Goal: Find specific page/section: Find specific page/section

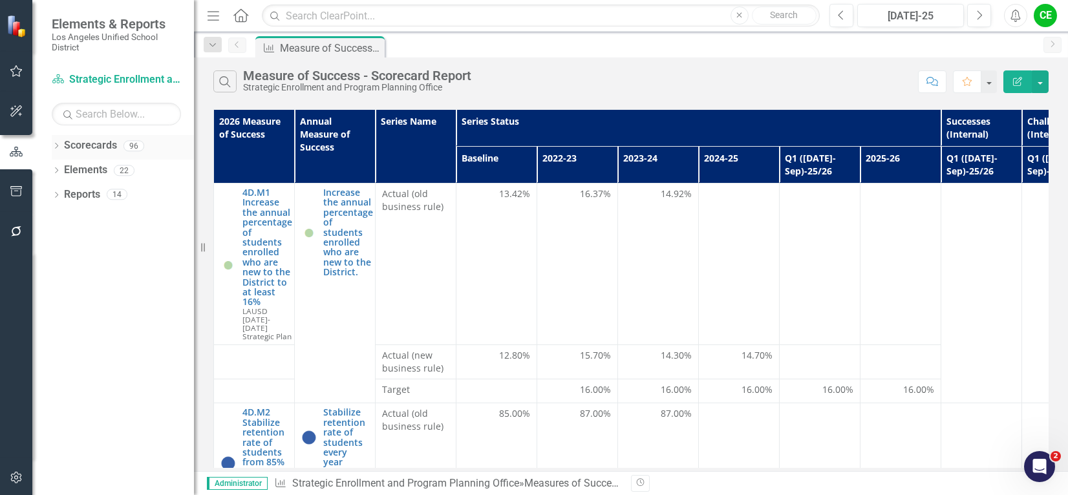
click at [56, 145] on icon "Dropdown" at bounding box center [56, 146] width 9 height 7
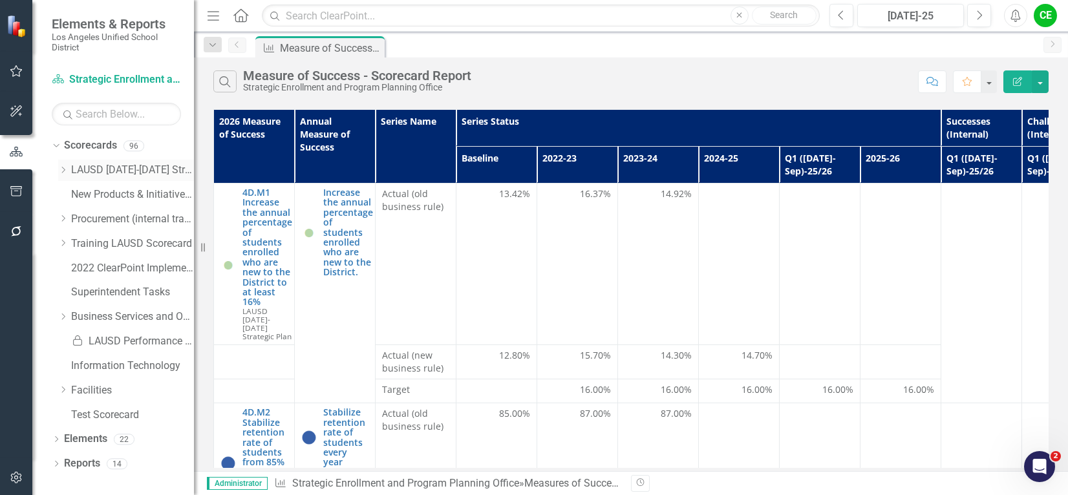
click at [65, 171] on icon "Dropdown" at bounding box center [63, 170] width 10 height 8
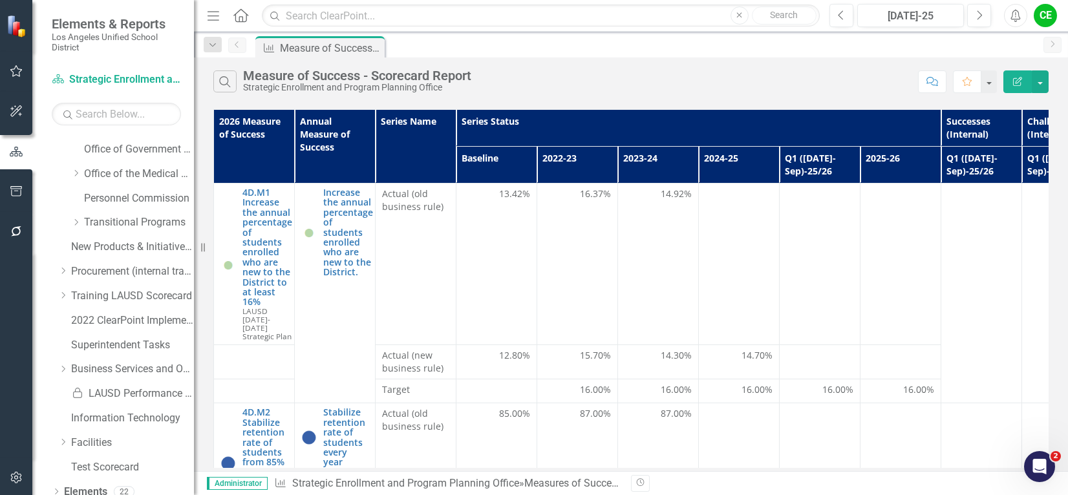
scroll to position [423, 0]
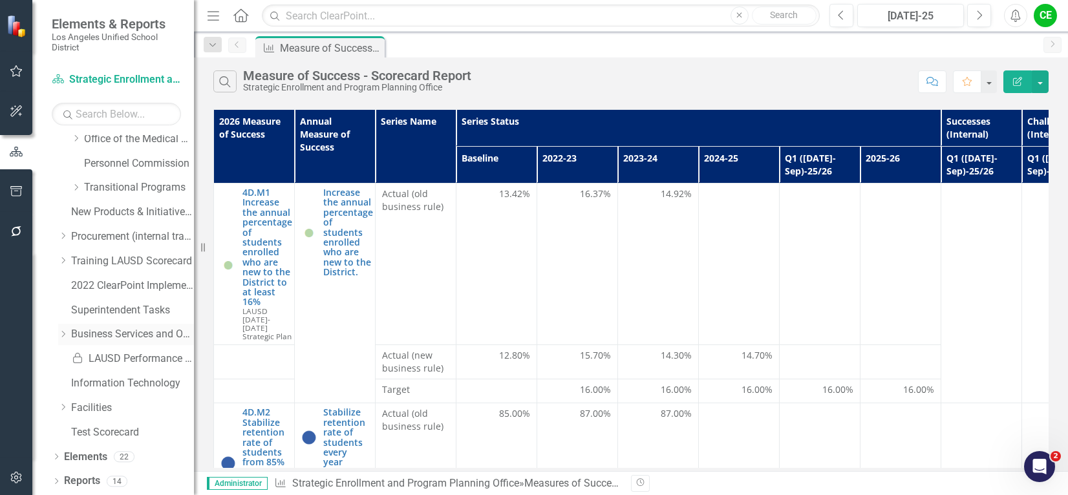
click at [122, 333] on link "Business Services and Operations" at bounding box center [132, 334] width 123 height 15
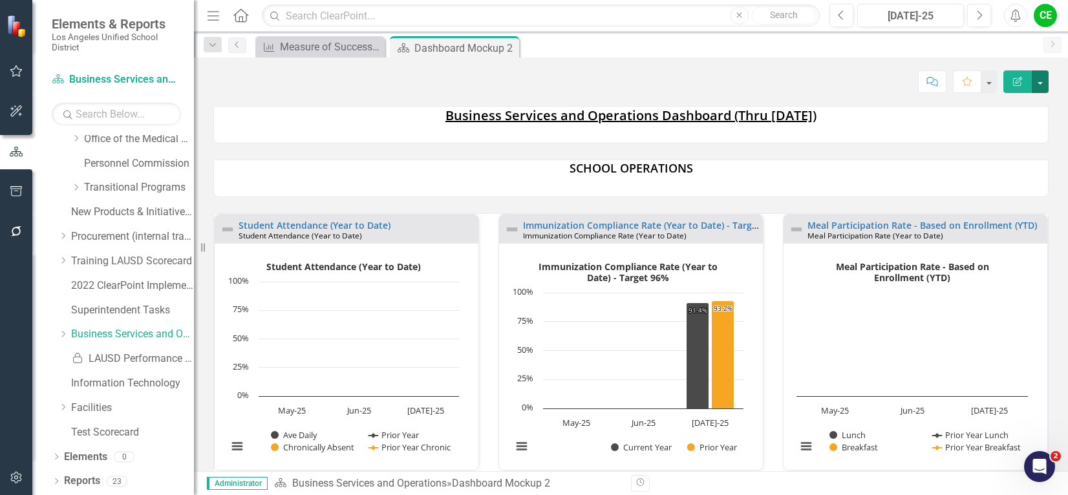
click at [1041, 85] on button "button" at bounding box center [1039, 81] width 17 height 23
click at [993, 103] on link "Edit Edit Scorecard" at bounding box center [995, 106] width 105 height 24
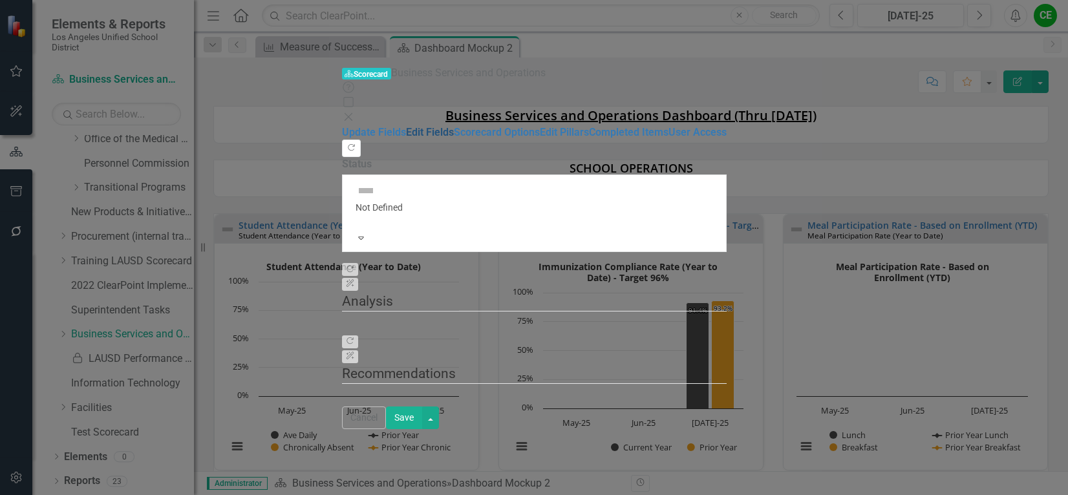
click at [406, 126] on link "Edit Fields" at bounding box center [430, 132] width 48 height 12
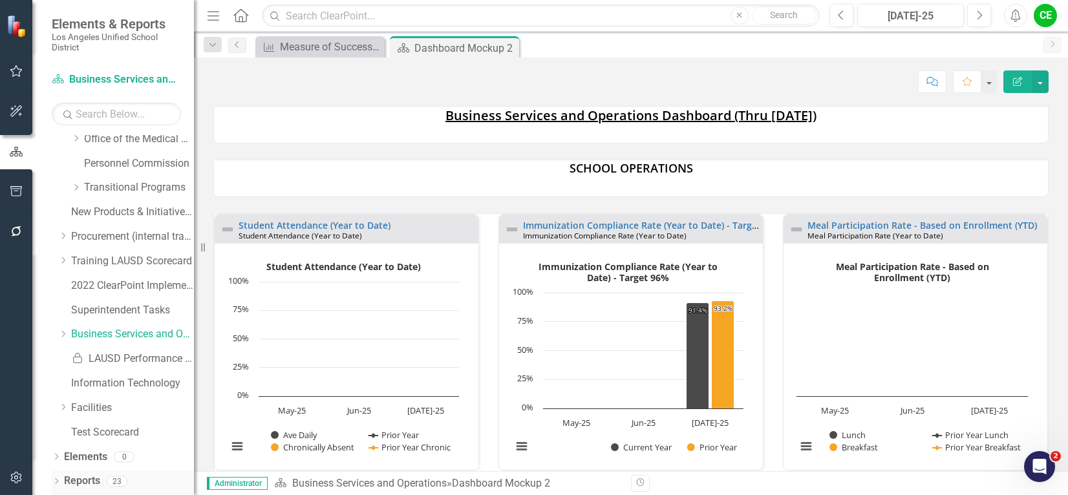
click at [78, 481] on link "Reports" at bounding box center [82, 481] width 36 height 15
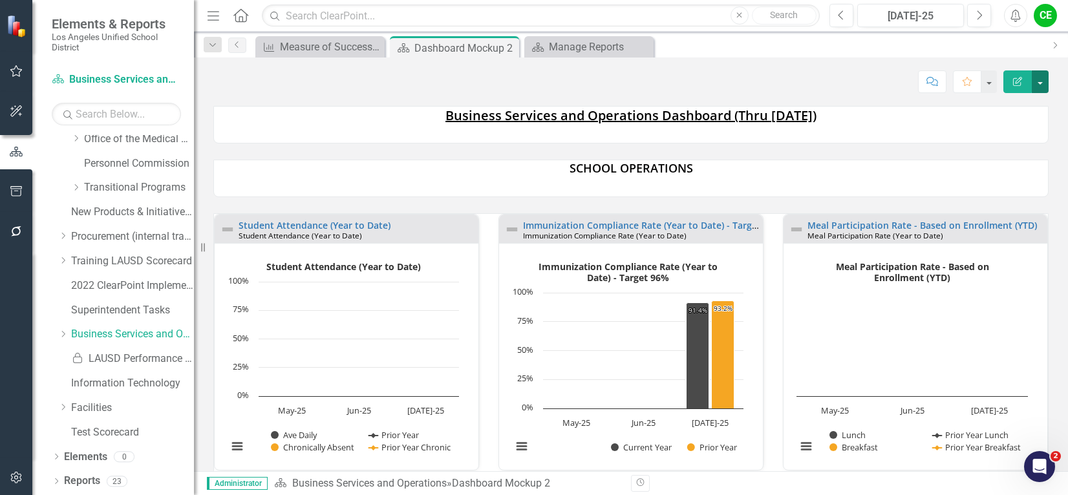
click at [1045, 83] on button "button" at bounding box center [1039, 81] width 17 height 23
click at [324, 225] on link "Student Attendance (Year to Date)" at bounding box center [314, 225] width 152 height 12
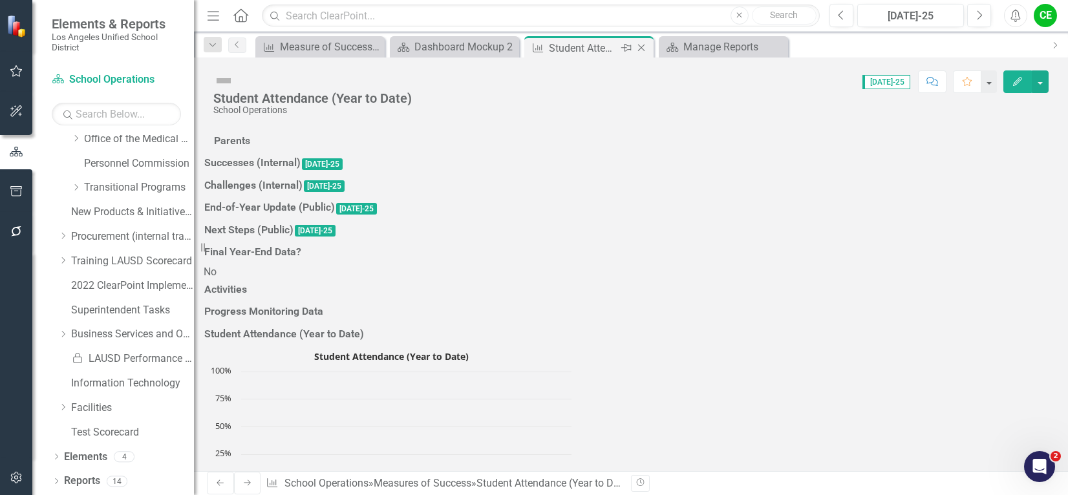
click at [640, 49] on icon at bounding box center [641, 48] width 7 height 7
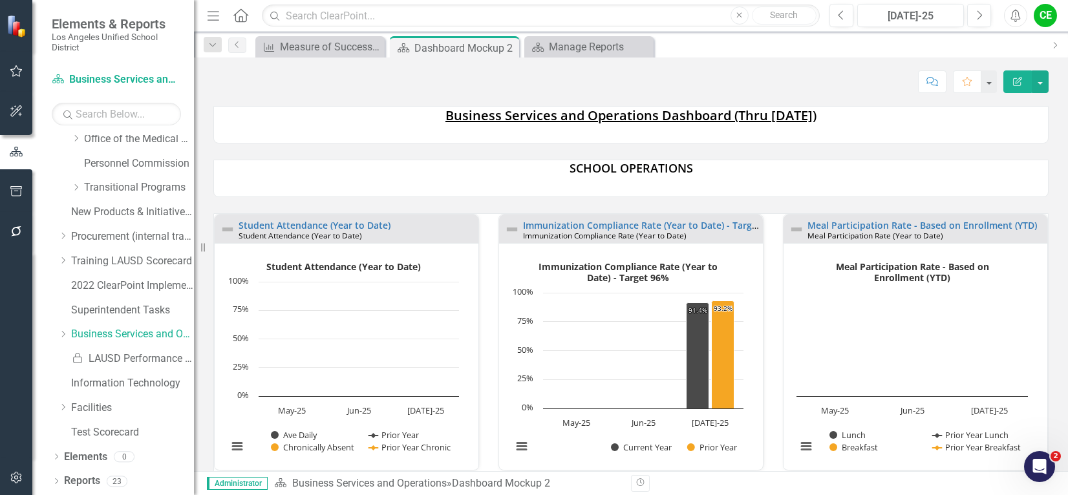
scroll to position [1, 0]
click at [1043, 79] on button "button" at bounding box center [1039, 81] width 17 height 23
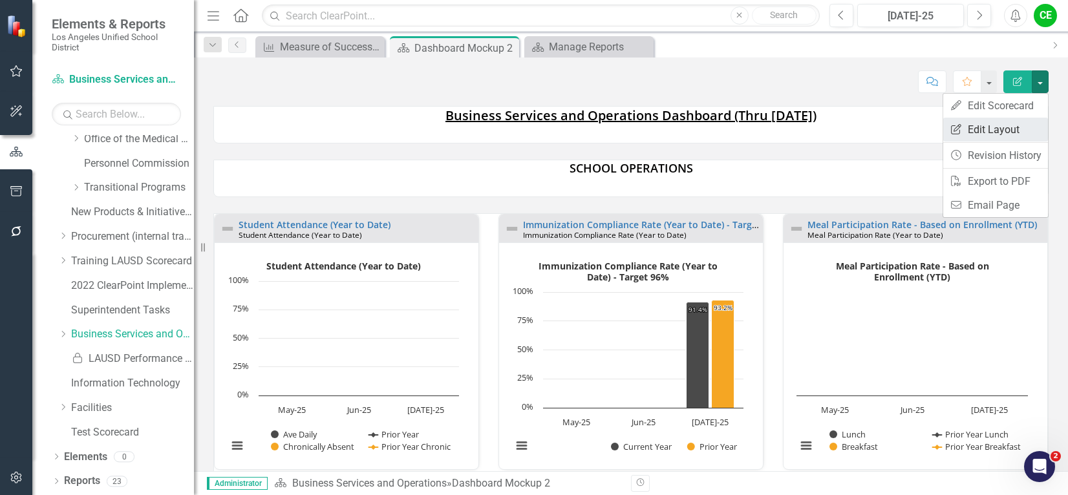
click at [1007, 124] on link "Edit Report Edit Layout" at bounding box center [995, 130] width 105 height 24
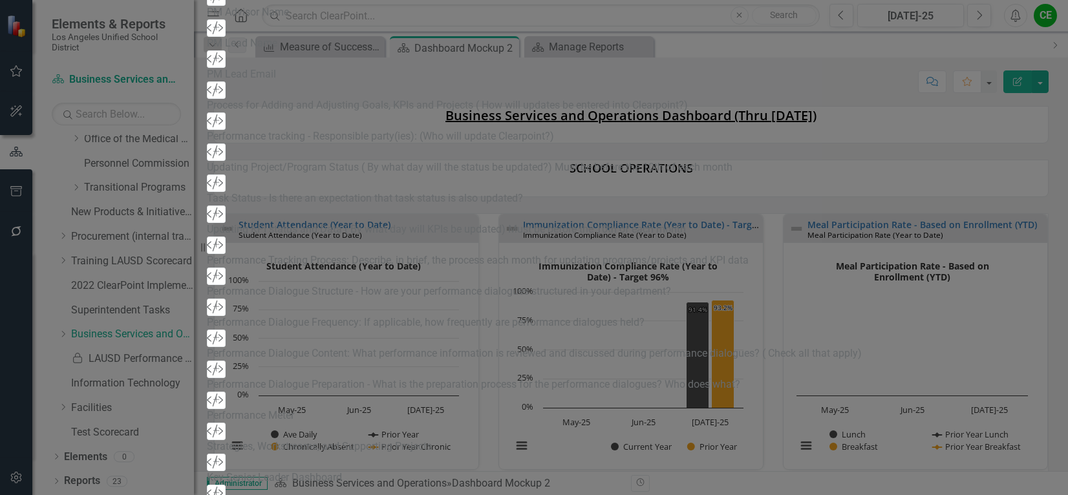
scroll to position [129, 0]
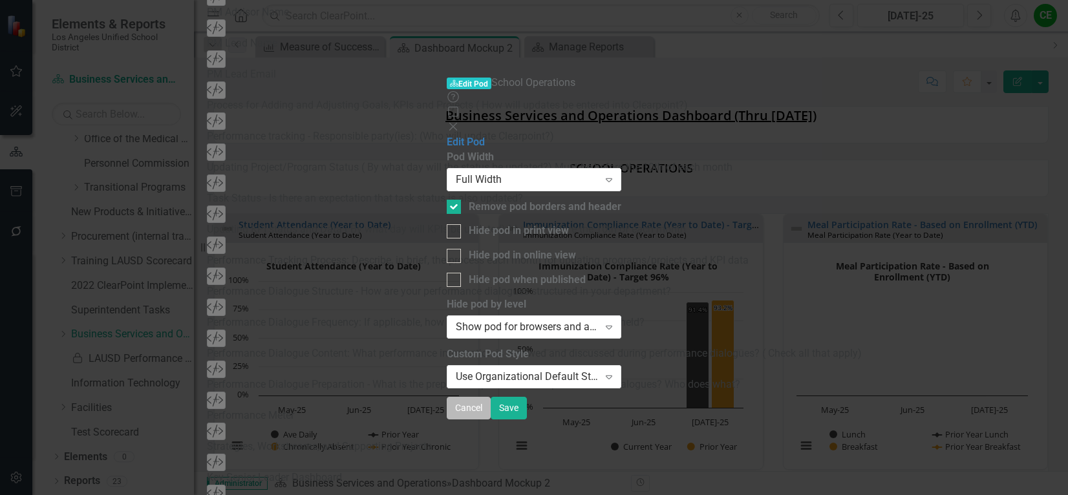
click at [491, 419] on button "Cancel" at bounding box center [469, 408] width 44 height 23
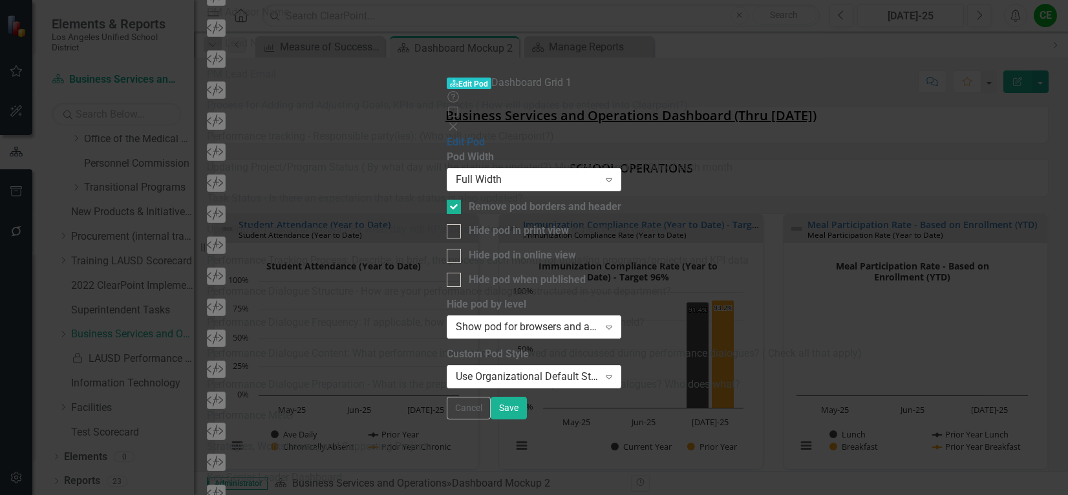
click at [447, 136] on link "Edit Pod" at bounding box center [466, 142] width 38 height 12
click at [491, 419] on button "Cancel" at bounding box center [469, 408] width 44 height 23
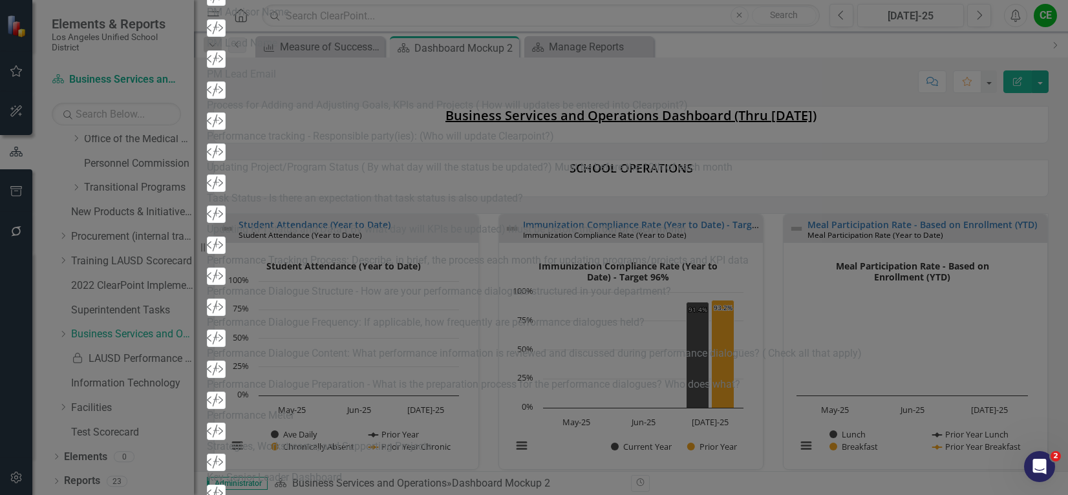
scroll to position [542, 0]
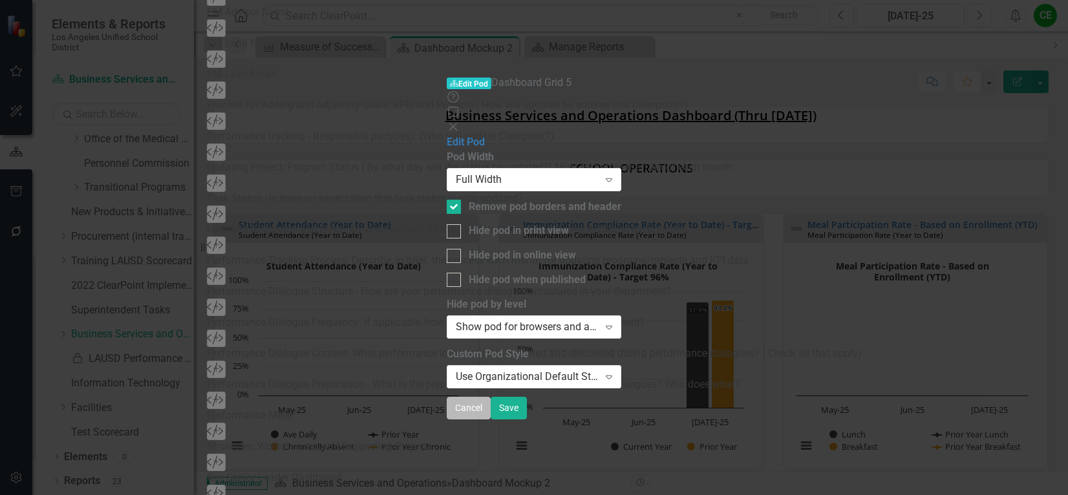
click at [491, 419] on button "Cancel" at bounding box center [469, 408] width 44 height 23
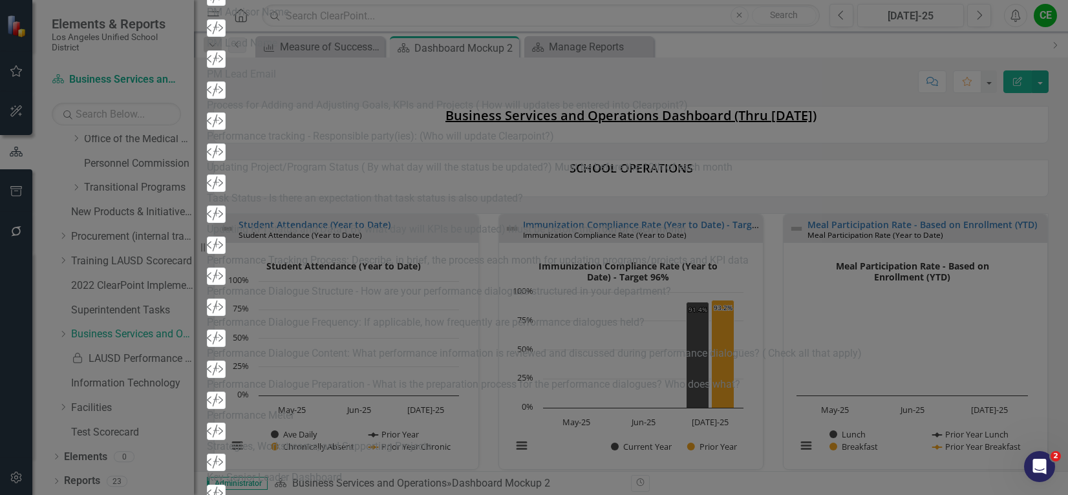
scroll to position [0, 0]
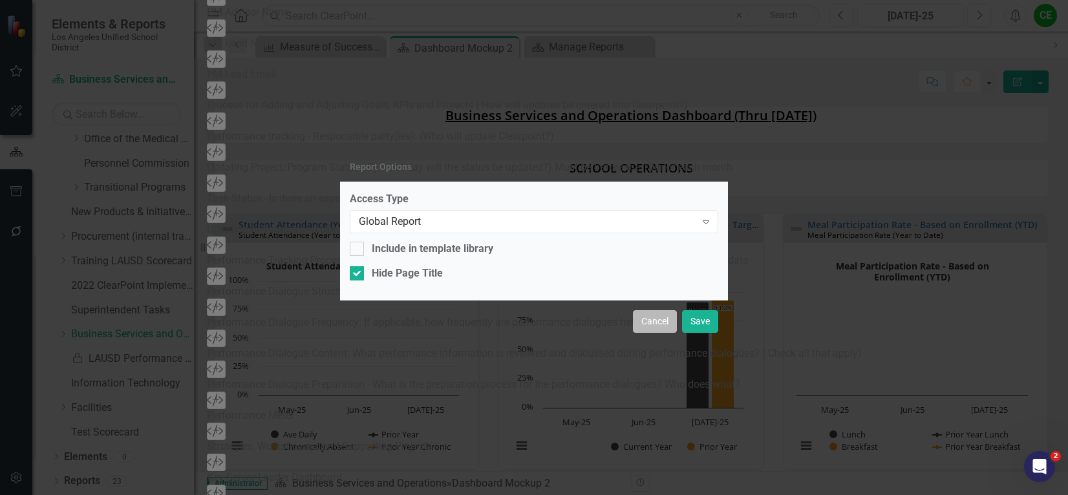
click at [657, 323] on button "Cancel" at bounding box center [655, 321] width 44 height 23
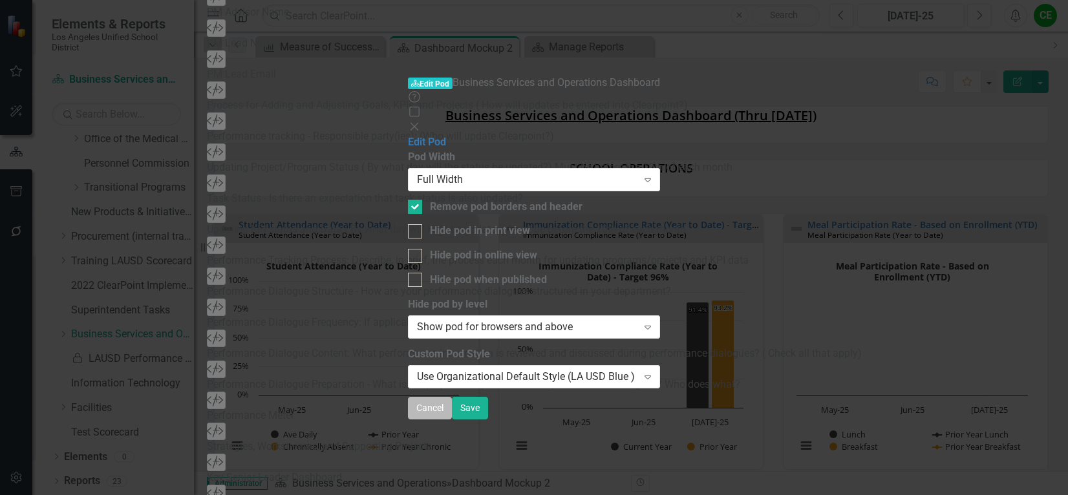
click at [452, 419] on button "Cancel" at bounding box center [430, 408] width 44 height 23
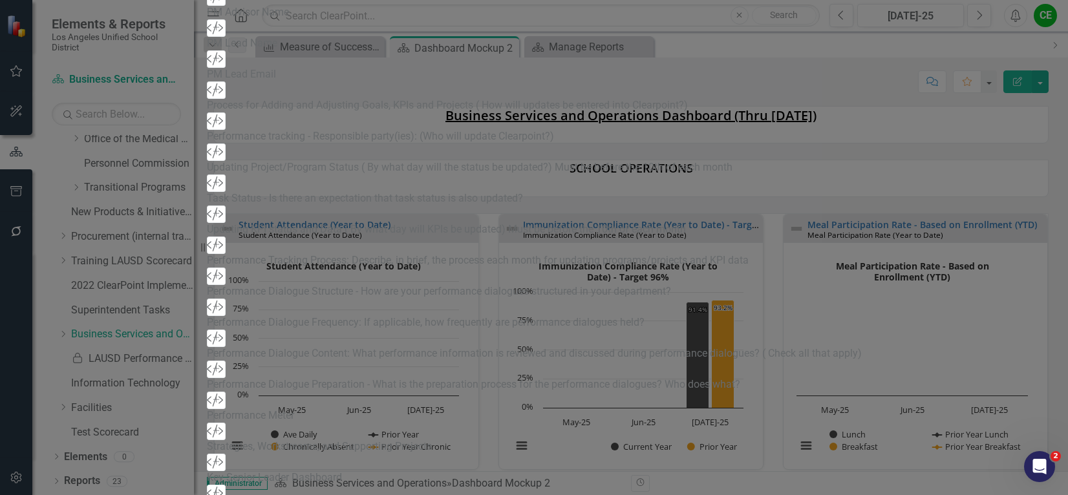
scroll to position [452, 0]
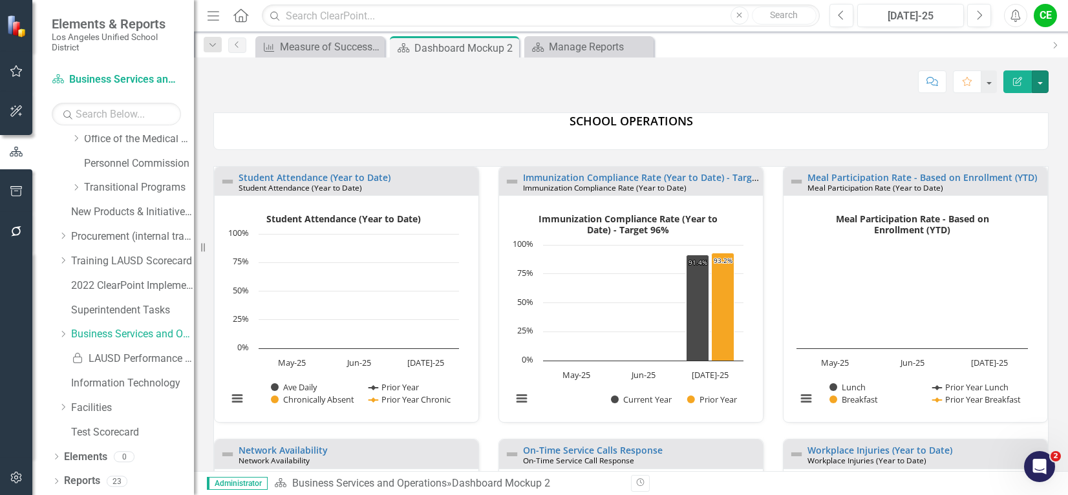
scroll to position [65, 0]
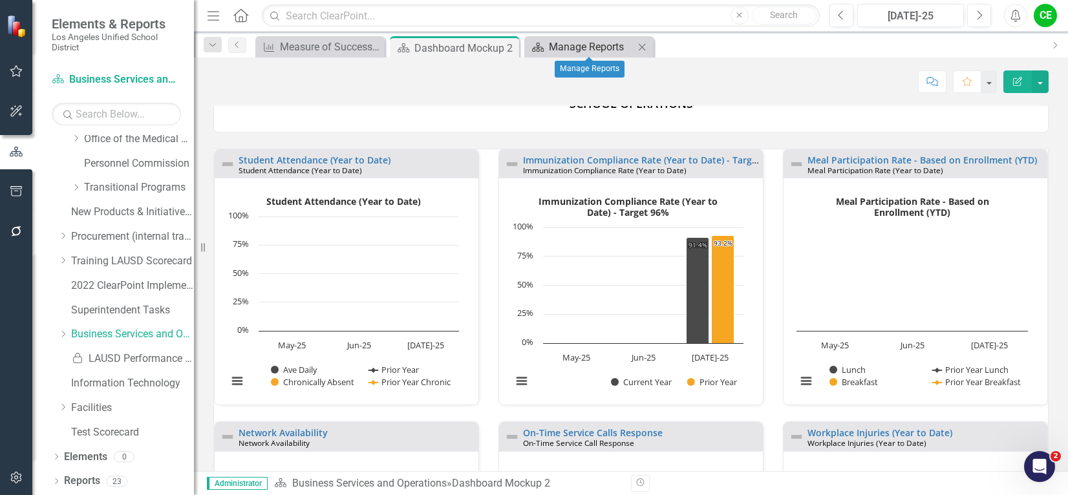
click at [587, 45] on div "Manage Reports" at bounding box center [591, 47] width 85 height 16
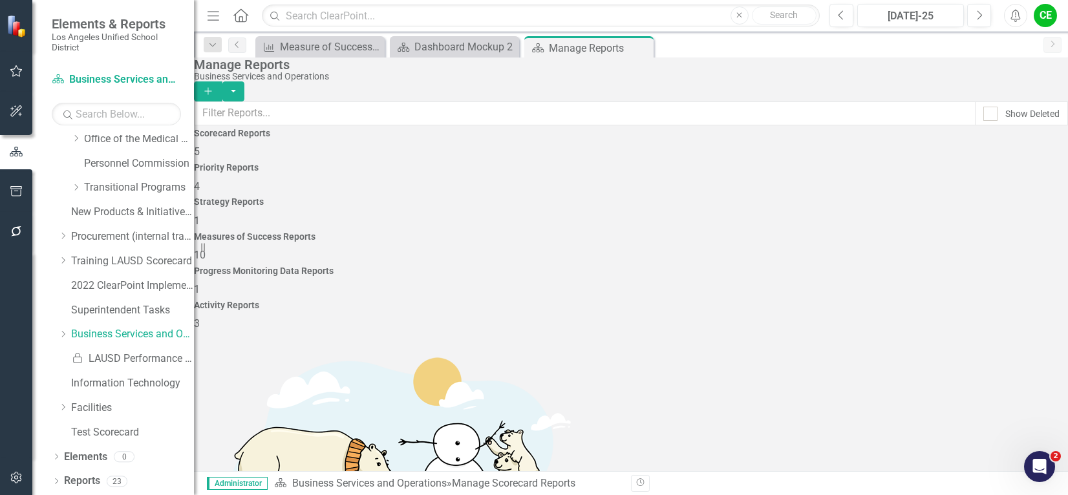
click at [978, 264] on link "Edit Report Edit Report" at bounding box center [984, 271] width 107 height 24
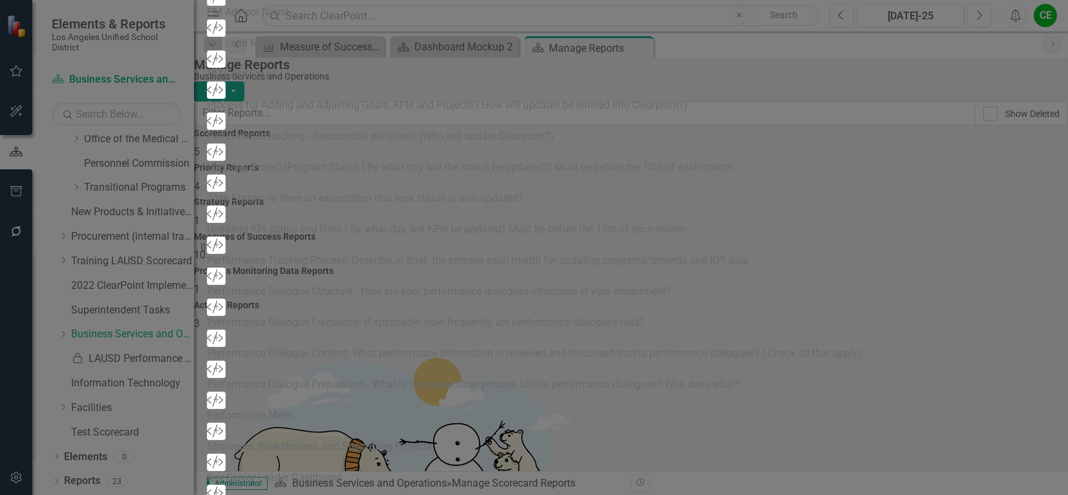
scroll to position [671, 0]
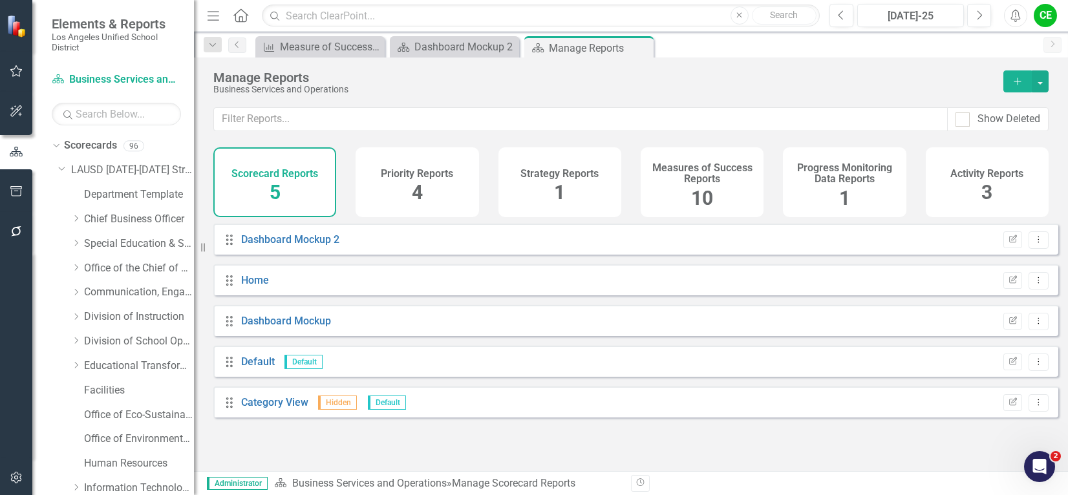
scroll to position [423, 0]
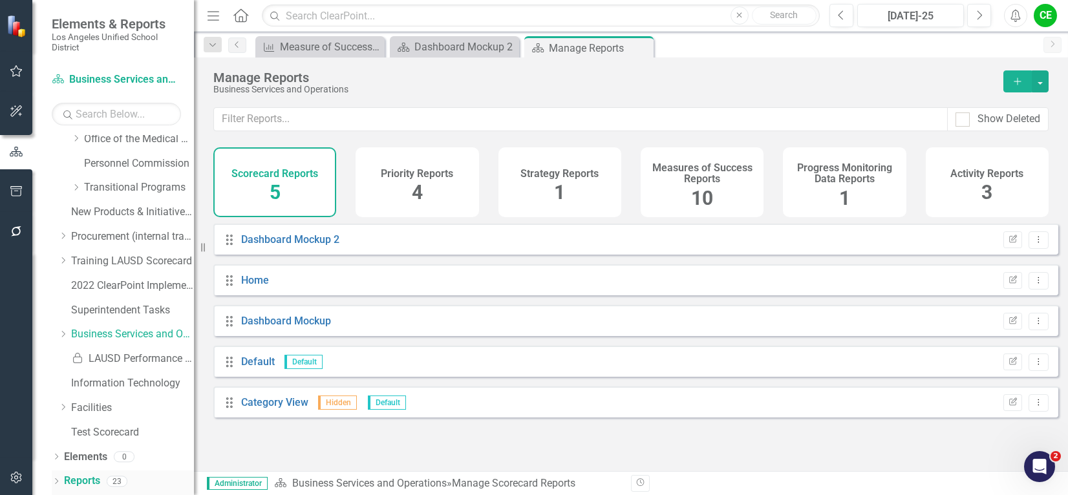
click at [78, 480] on link "Reports" at bounding box center [82, 481] width 36 height 15
click at [717, 176] on h4 "Measures of Success Reports" at bounding box center [701, 173] width 107 height 23
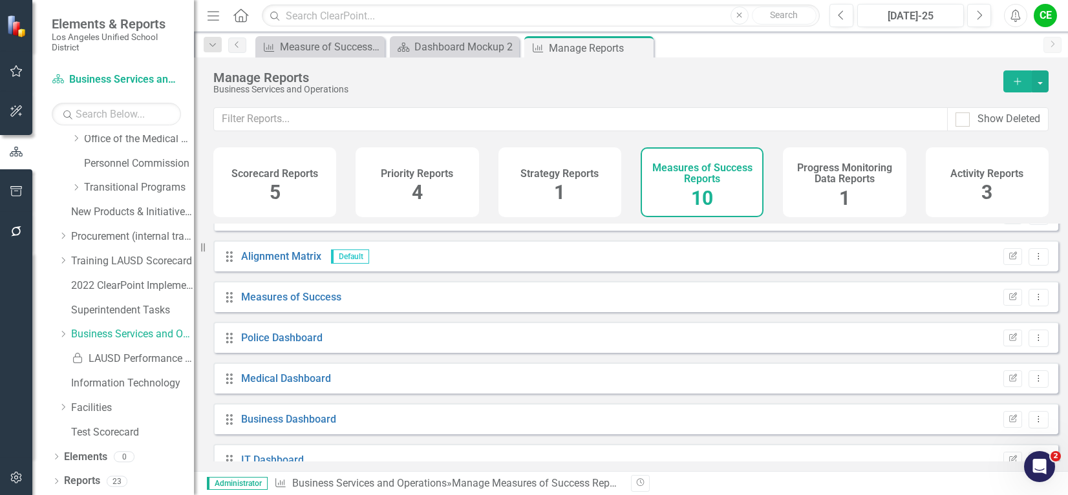
scroll to position [129, 0]
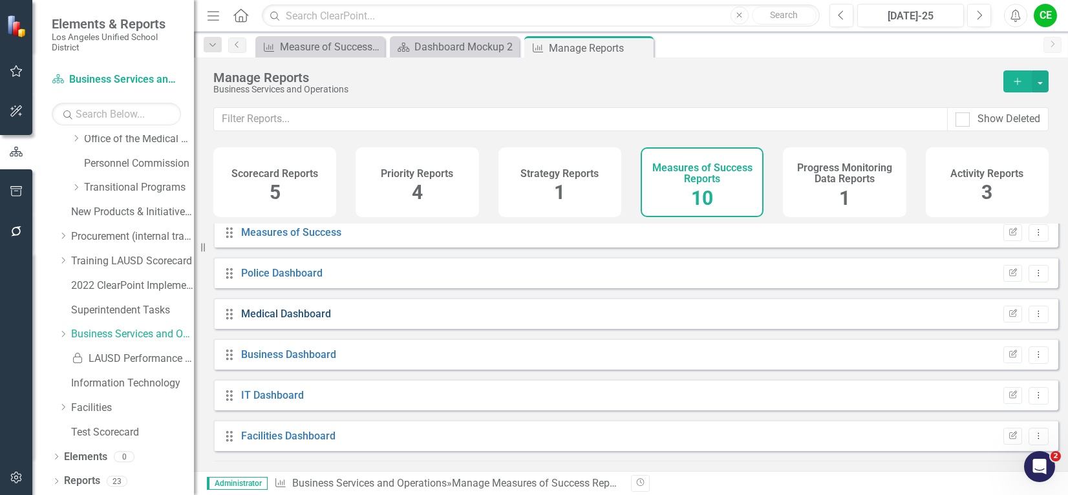
click at [277, 318] on link "Medical Dashboard" at bounding box center [286, 314] width 90 height 12
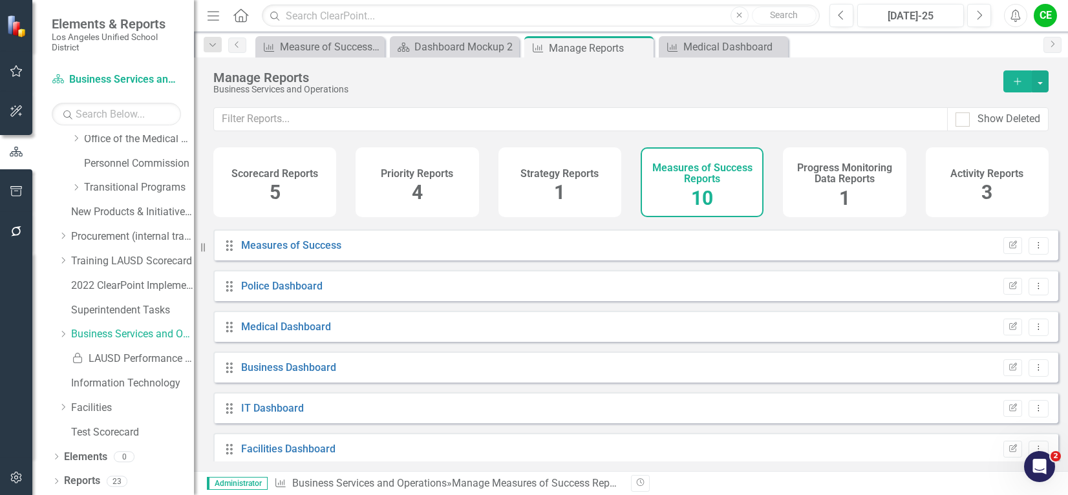
scroll to position [129, 0]
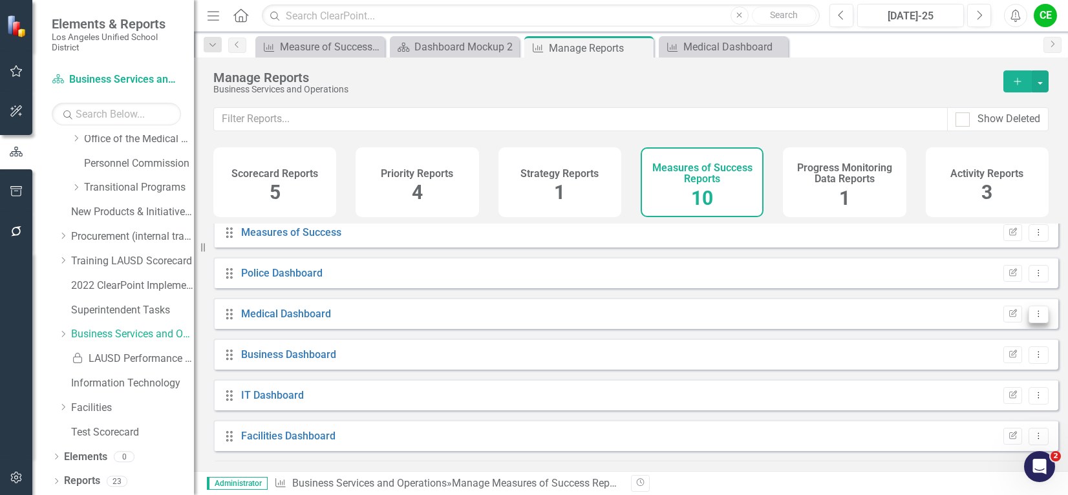
click at [1033, 318] on icon "Dropdown Menu" at bounding box center [1038, 314] width 11 height 8
click at [996, 344] on link "Edit Report Edit Report" at bounding box center [984, 345] width 107 height 24
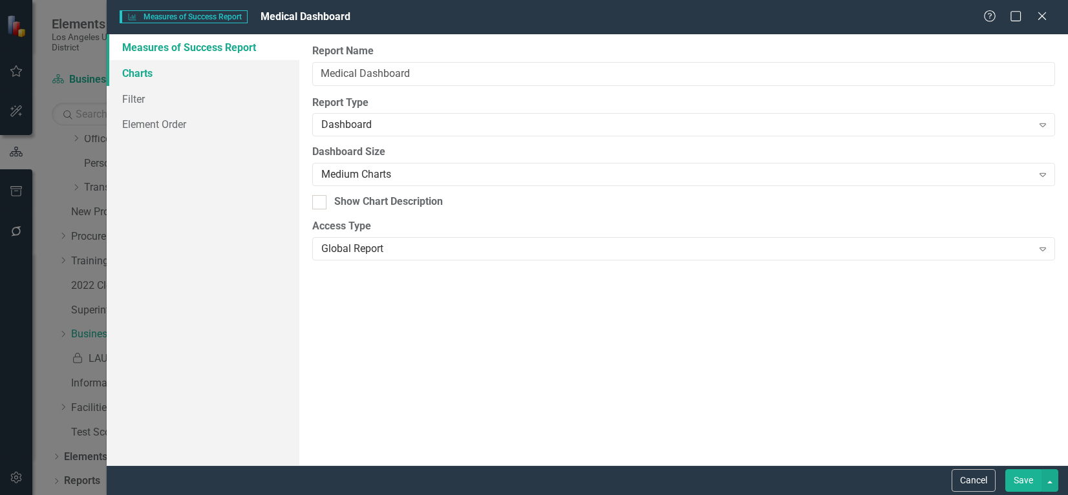
click at [128, 72] on link "Charts" at bounding box center [203, 73] width 192 height 26
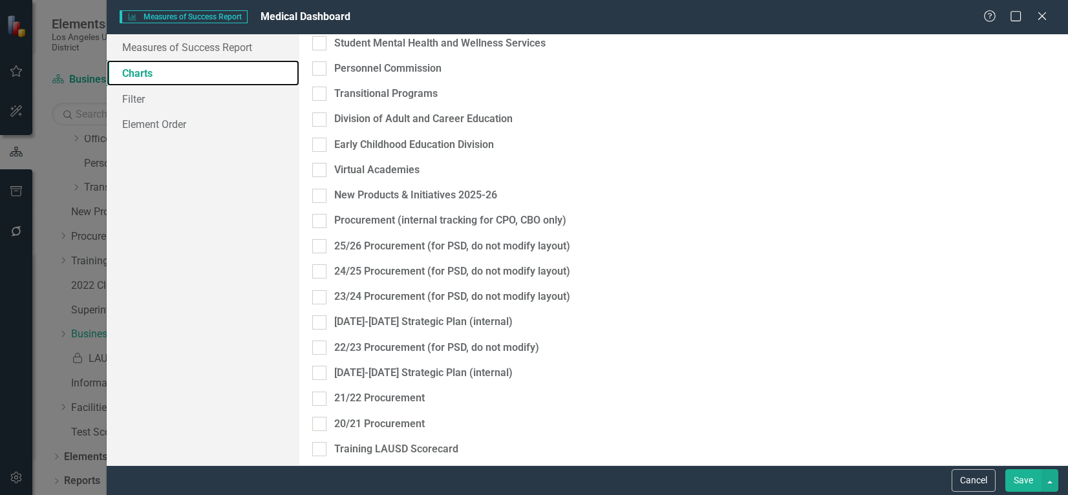
scroll to position [1704, 0]
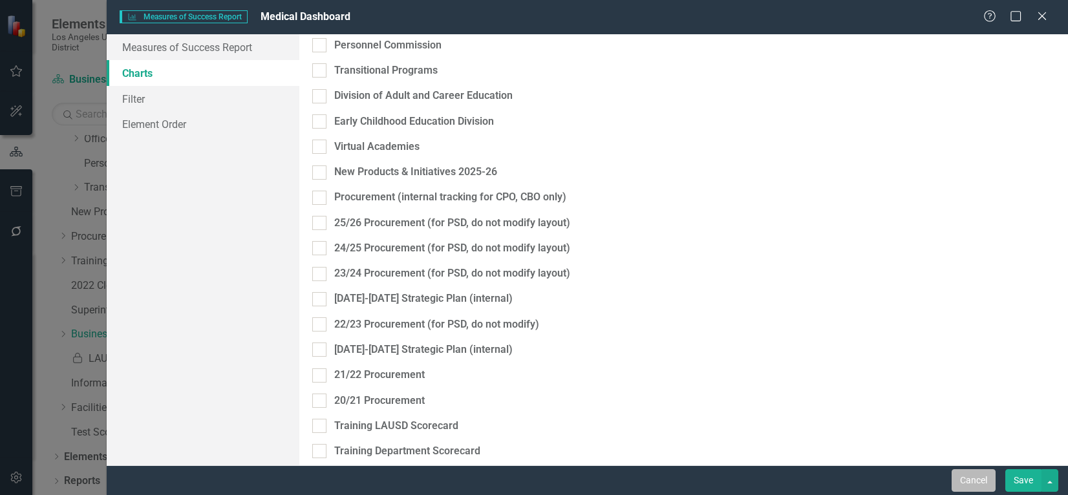
click at [977, 476] on button "Cancel" at bounding box center [973, 480] width 44 height 23
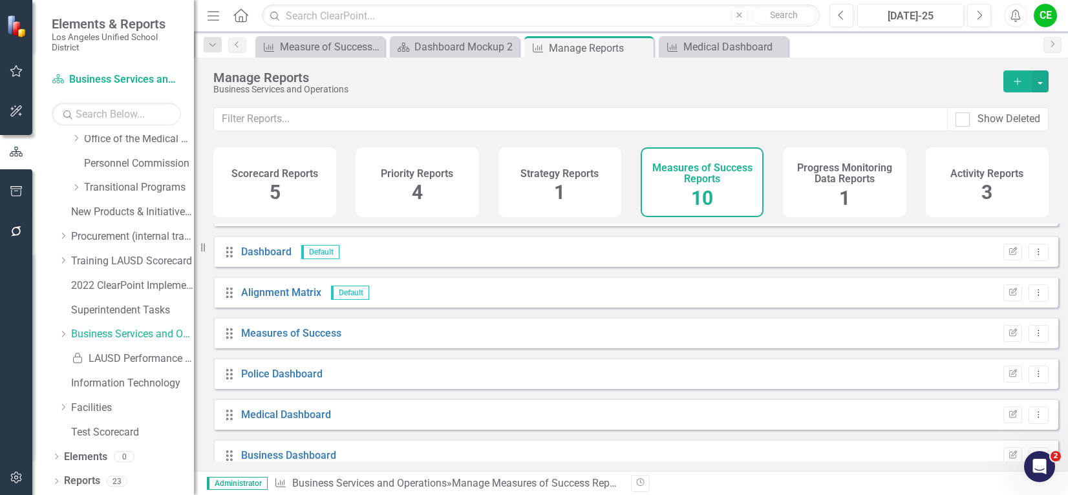
scroll to position [0, 0]
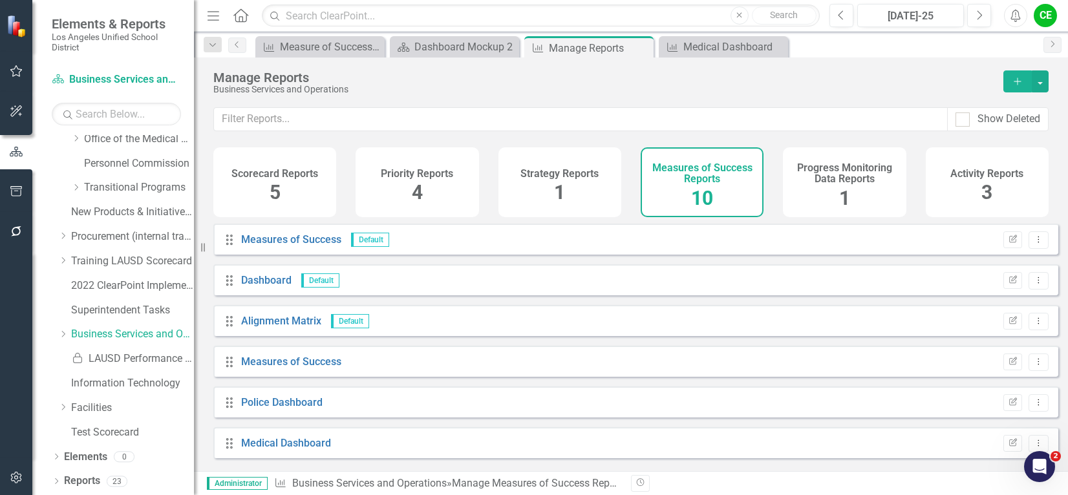
click at [853, 179] on h4 "Progress Monitoring Data Reports" at bounding box center [843, 173] width 107 height 23
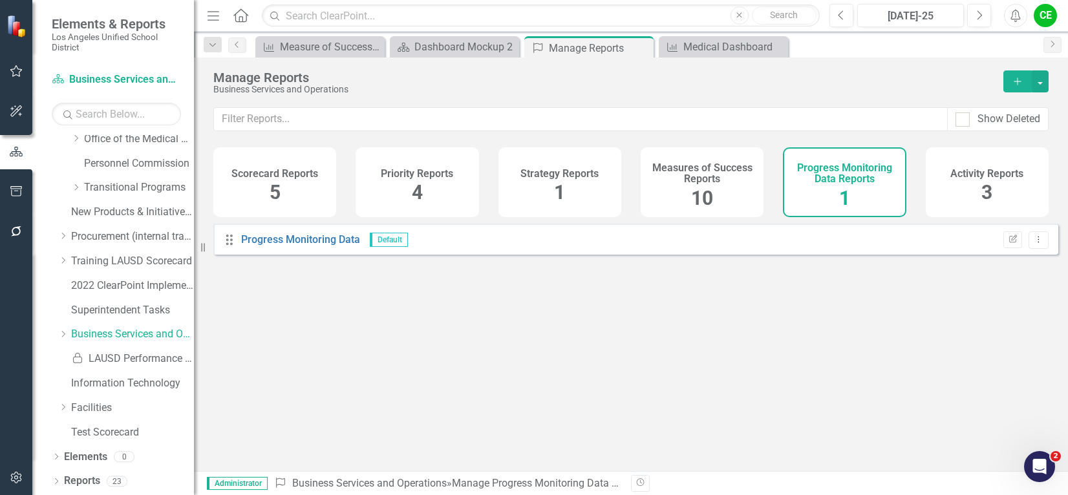
click at [710, 173] on h4 "Measures of Success Reports" at bounding box center [701, 173] width 107 height 23
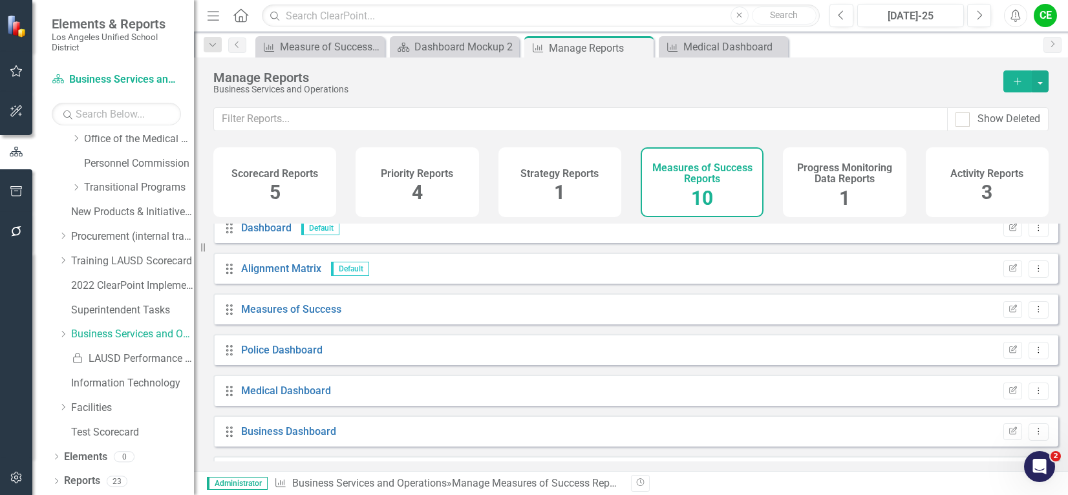
scroll to position [129, 0]
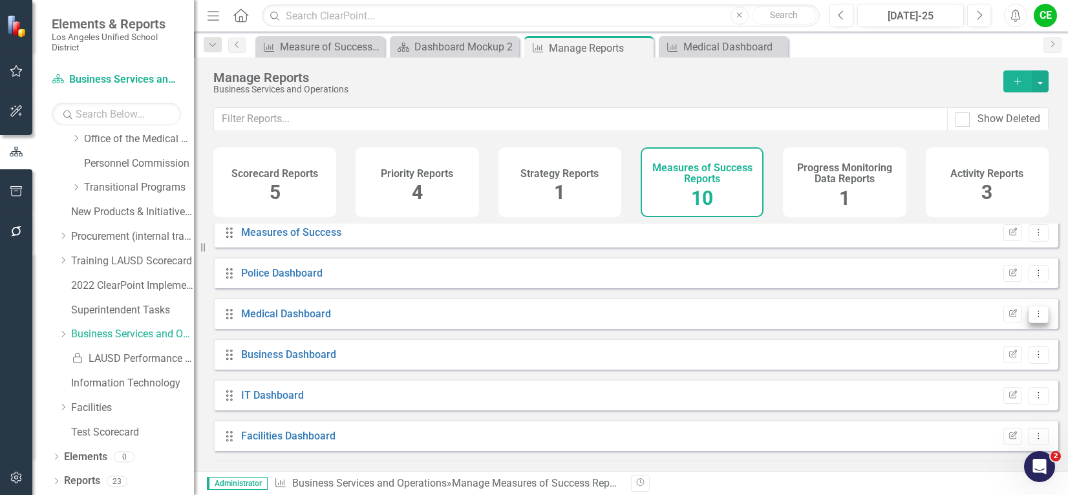
click at [1033, 323] on button "Dropdown Menu" at bounding box center [1038, 314] width 20 height 17
click at [65, 336] on icon "Dropdown" at bounding box center [63, 334] width 10 height 8
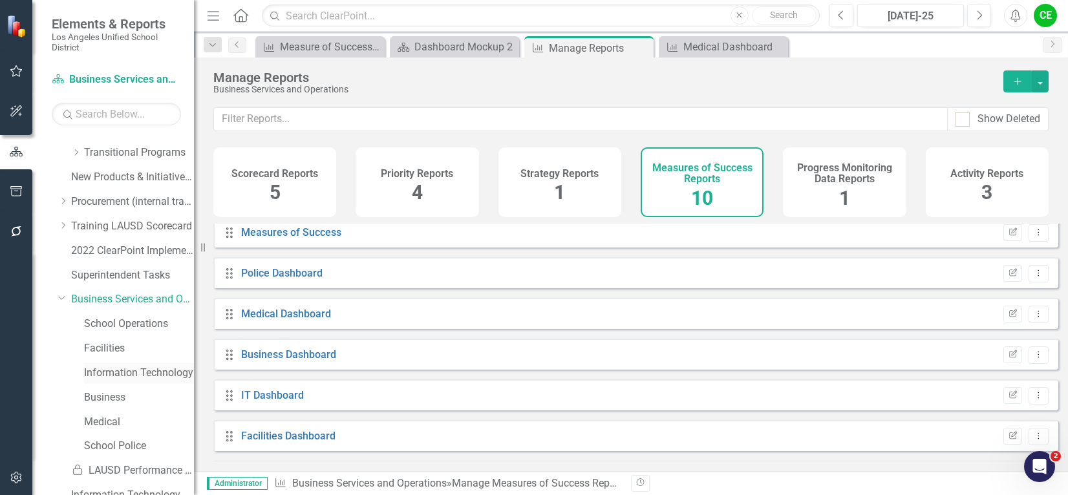
scroll to position [552, 0]
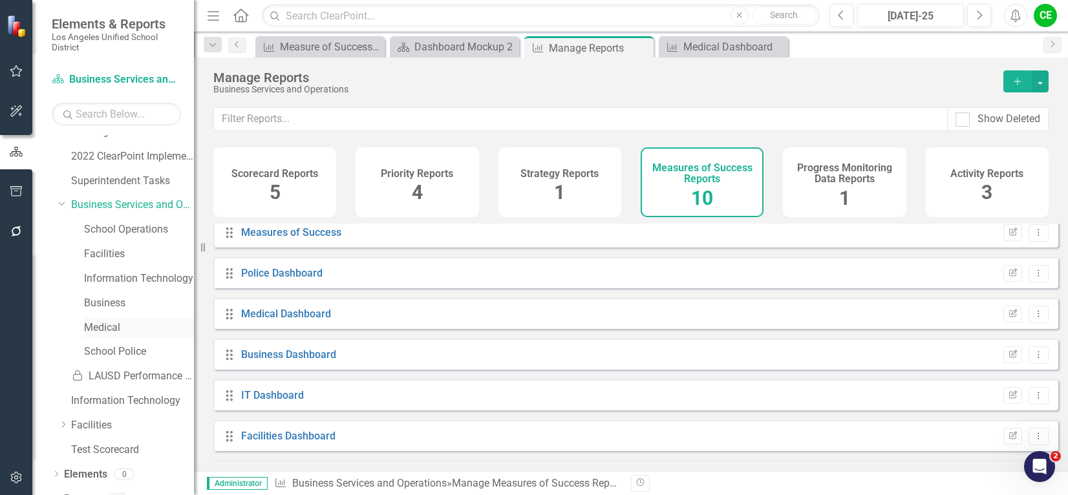
click at [97, 329] on link "Medical" at bounding box center [139, 328] width 110 height 15
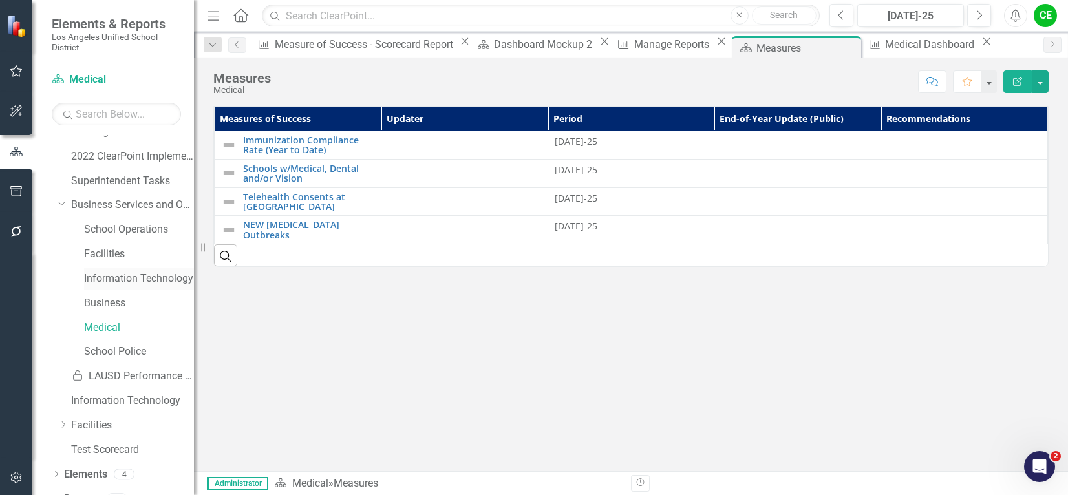
click at [113, 271] on link "Information Technology" at bounding box center [139, 278] width 110 height 15
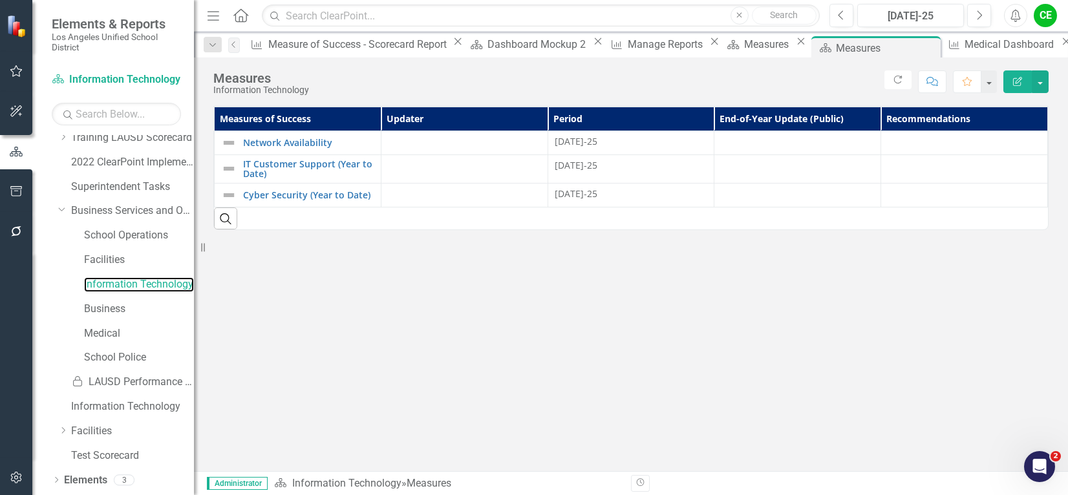
scroll to position [569, 0]
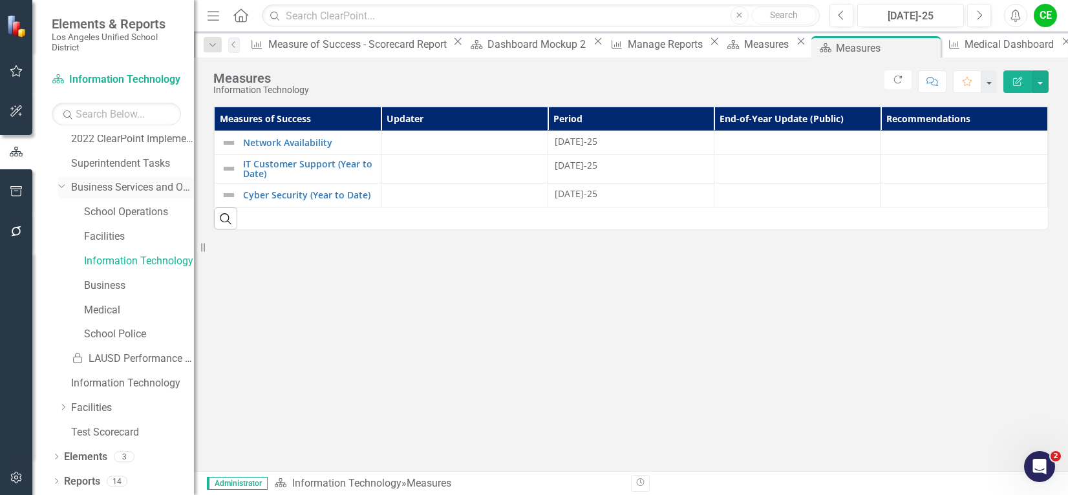
click at [116, 186] on link "Business Services and Operations" at bounding box center [132, 187] width 123 height 15
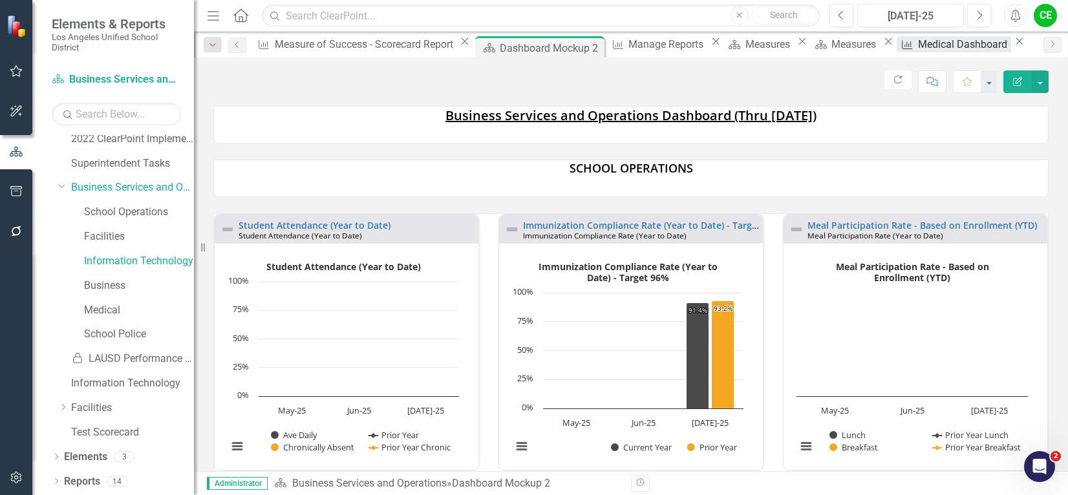
click at [918, 42] on div "Medical Dashboard" at bounding box center [964, 44] width 93 height 16
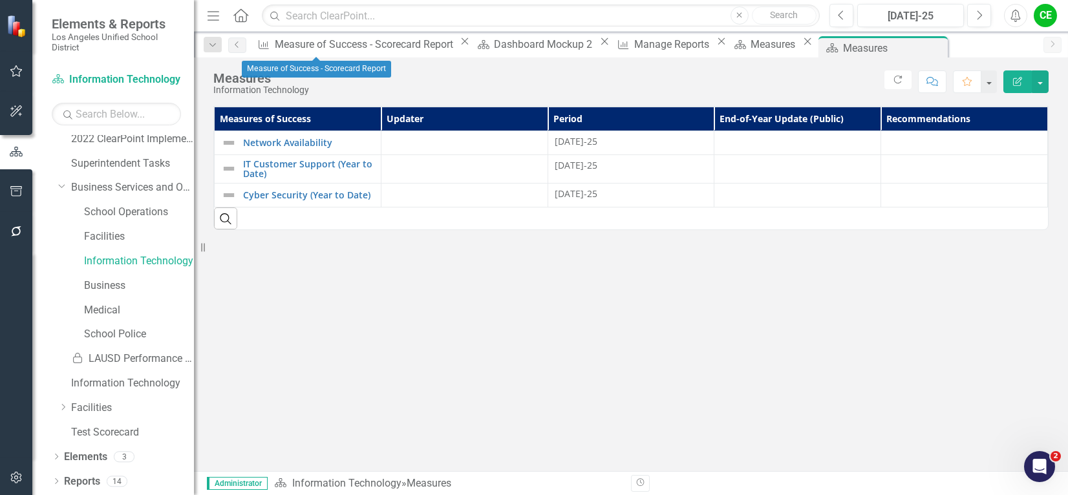
click at [458, 46] on icon "Close" at bounding box center [464, 41] width 13 height 10
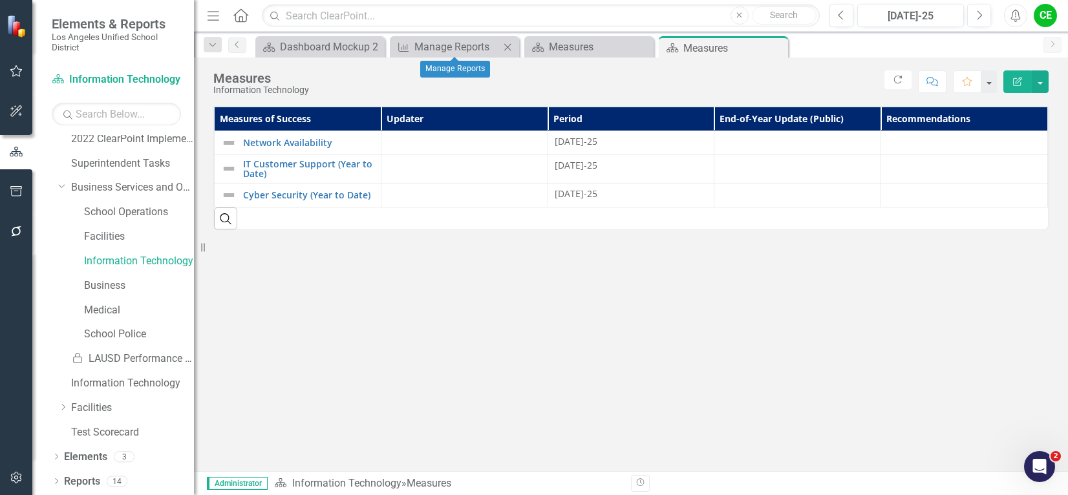
click at [507, 46] on icon "Close" at bounding box center [507, 47] width 13 height 10
click at [508, 46] on icon "Close" at bounding box center [507, 47] width 13 height 10
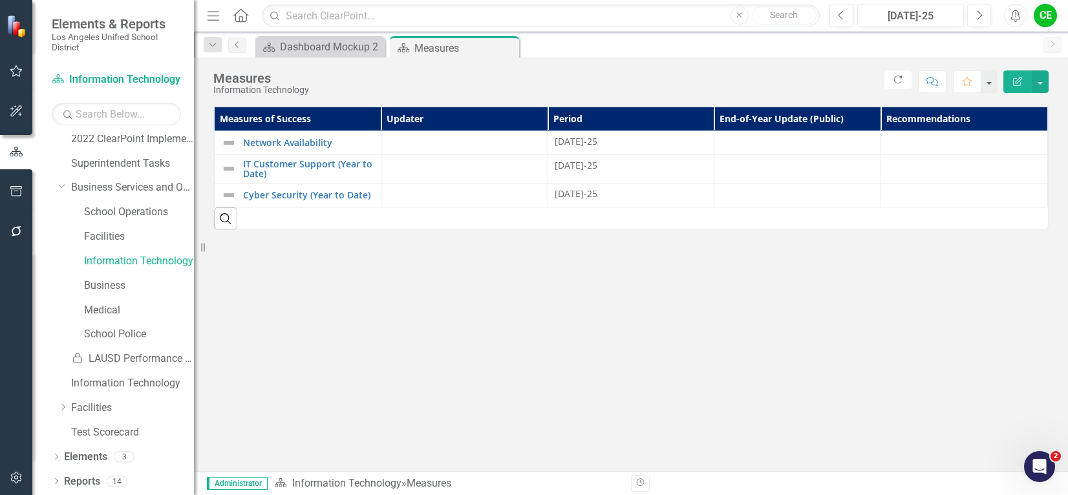
click at [0, 0] on icon "Close" at bounding box center [0, 0] width 0 height 0
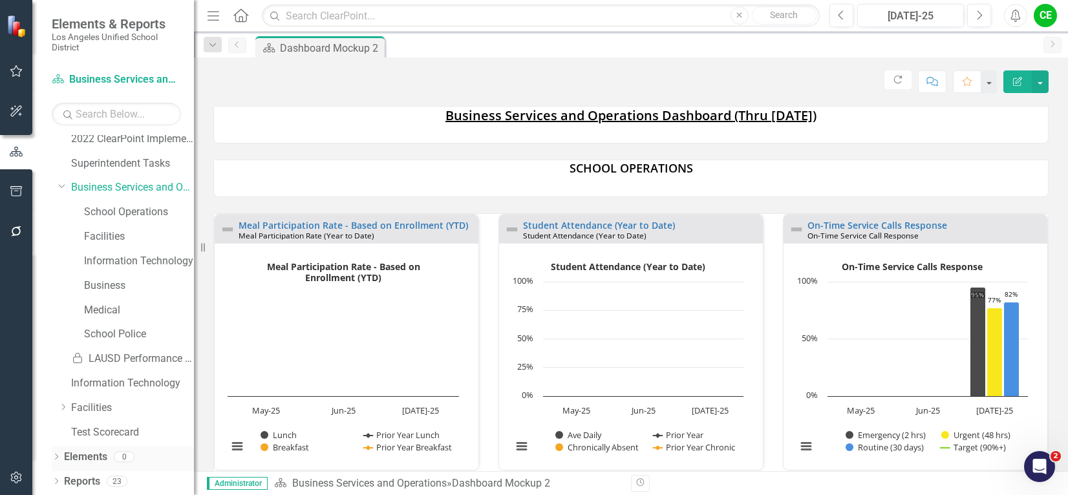
click at [80, 458] on link "Elements" at bounding box center [85, 457] width 43 height 15
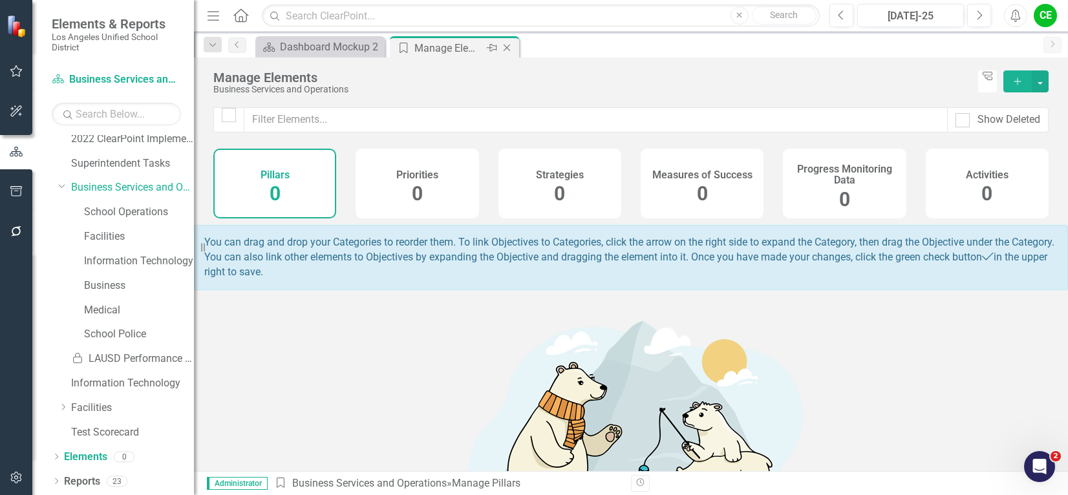
click at [511, 45] on icon "Close" at bounding box center [506, 48] width 13 height 10
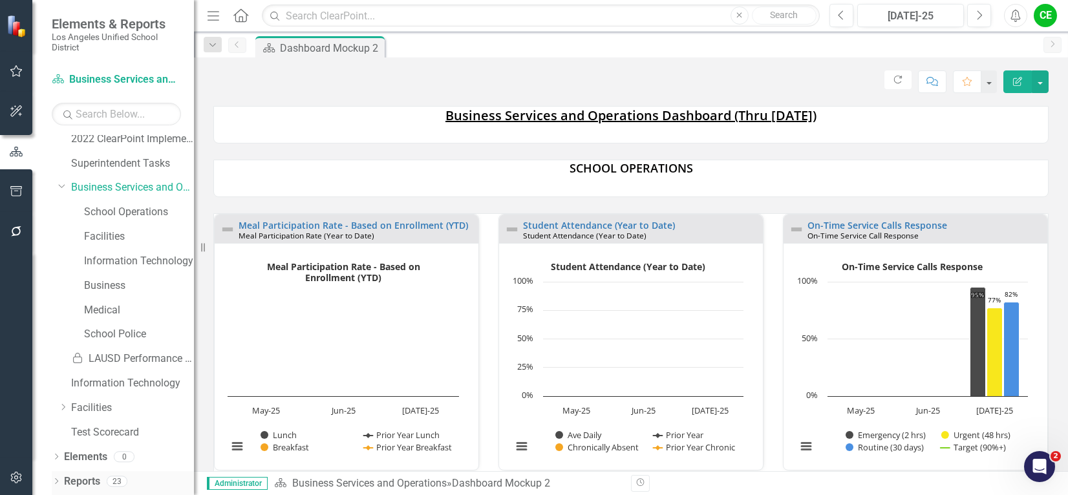
click at [79, 481] on link "Reports" at bounding box center [82, 481] width 36 height 15
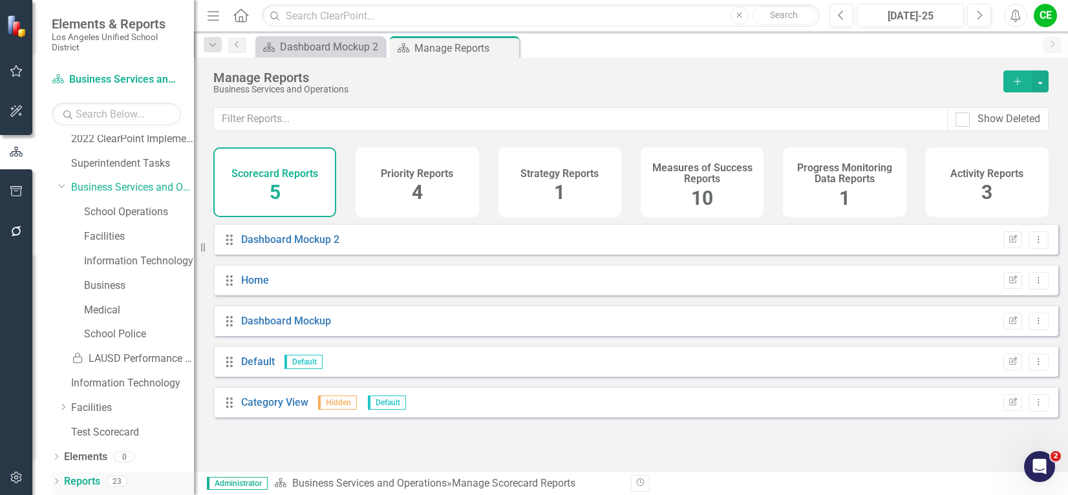
click at [57, 480] on icon "Dropdown" at bounding box center [56, 482] width 9 height 7
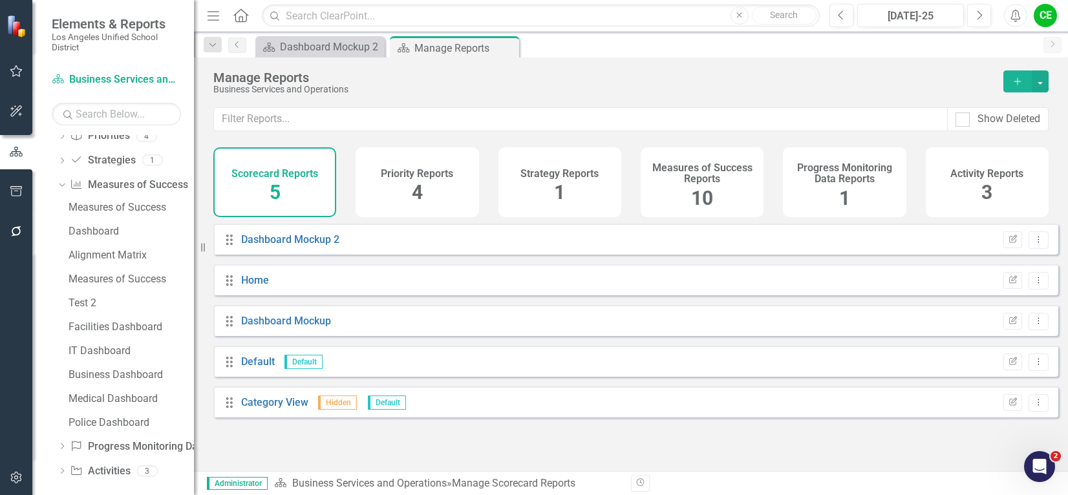
scroll to position [1064, 0]
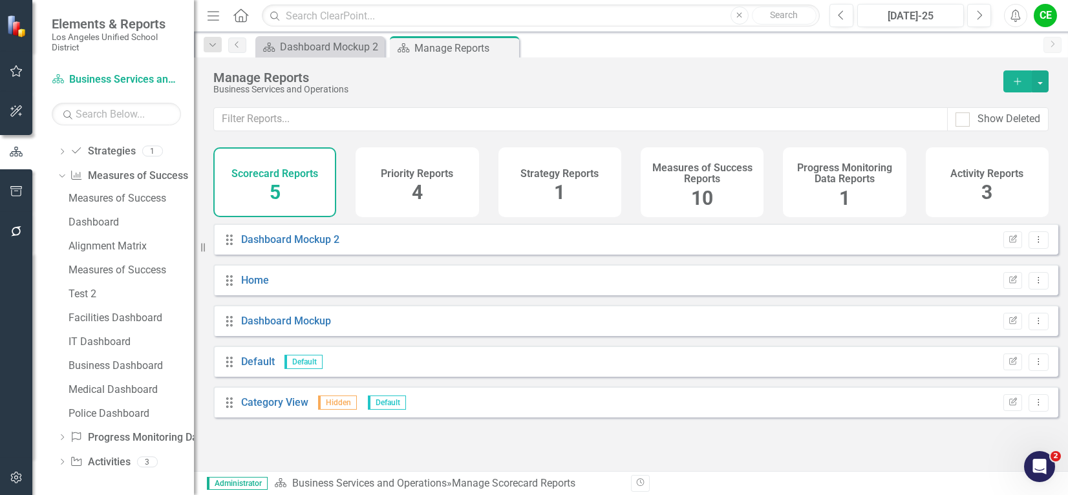
click at [697, 185] on div "10" at bounding box center [702, 199] width 22 height 28
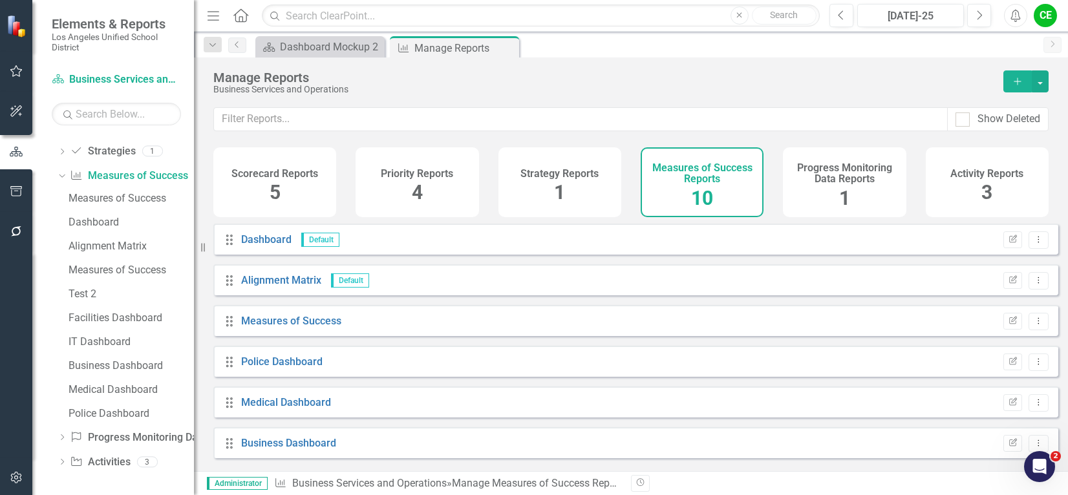
scroll to position [40, 0]
click at [293, 328] on link "Measures of Success" at bounding box center [291, 321] width 100 height 12
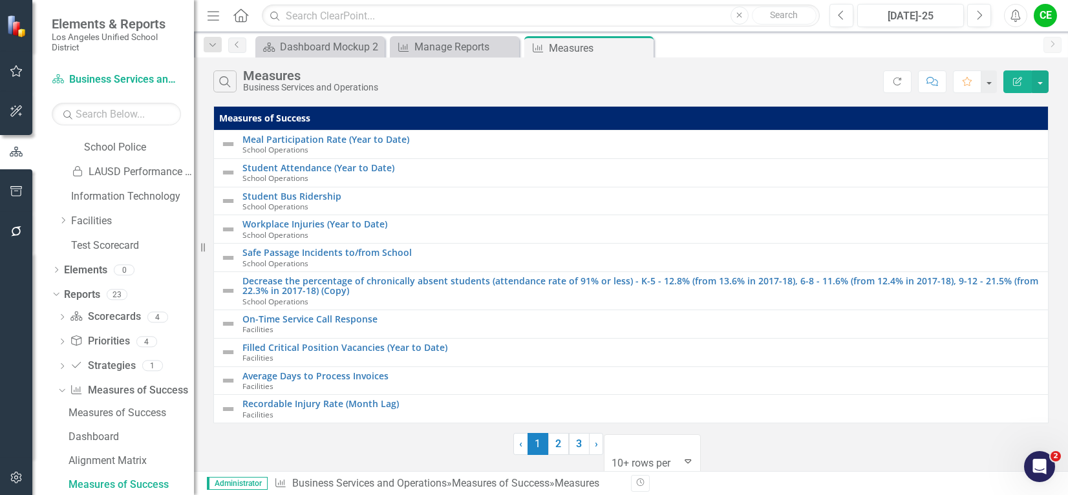
scroll to position [13, 0]
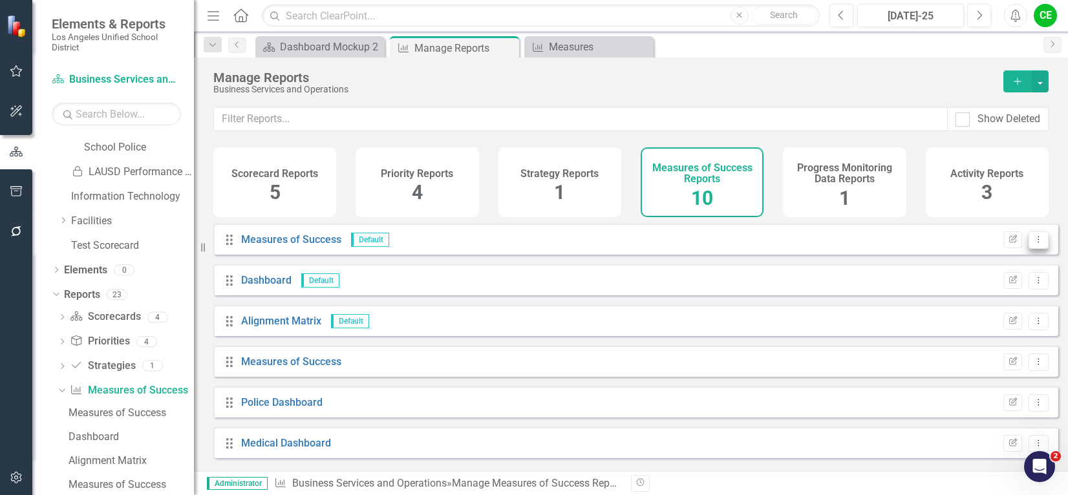
click at [1033, 244] on icon "Dropdown Menu" at bounding box center [1038, 239] width 11 height 8
click at [982, 270] on link "Edit Report Edit Report" at bounding box center [987, 271] width 102 height 24
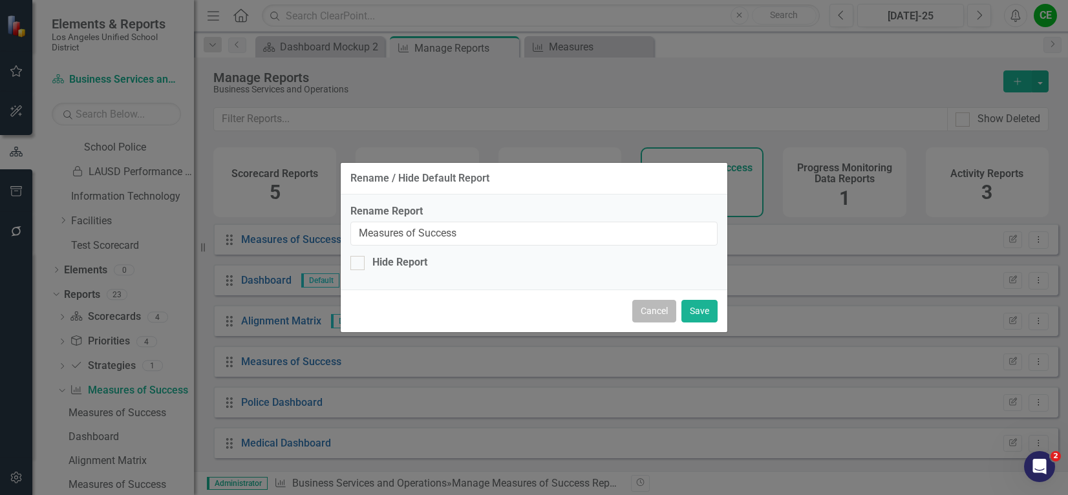
click at [662, 309] on button "Cancel" at bounding box center [654, 311] width 44 height 23
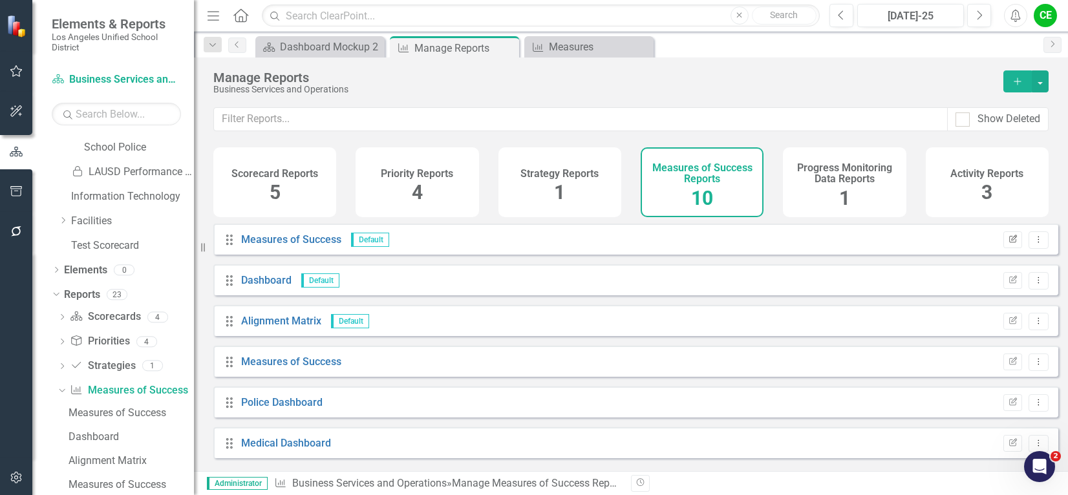
click at [1009, 242] on icon "button" at bounding box center [1013, 239] width 8 height 8
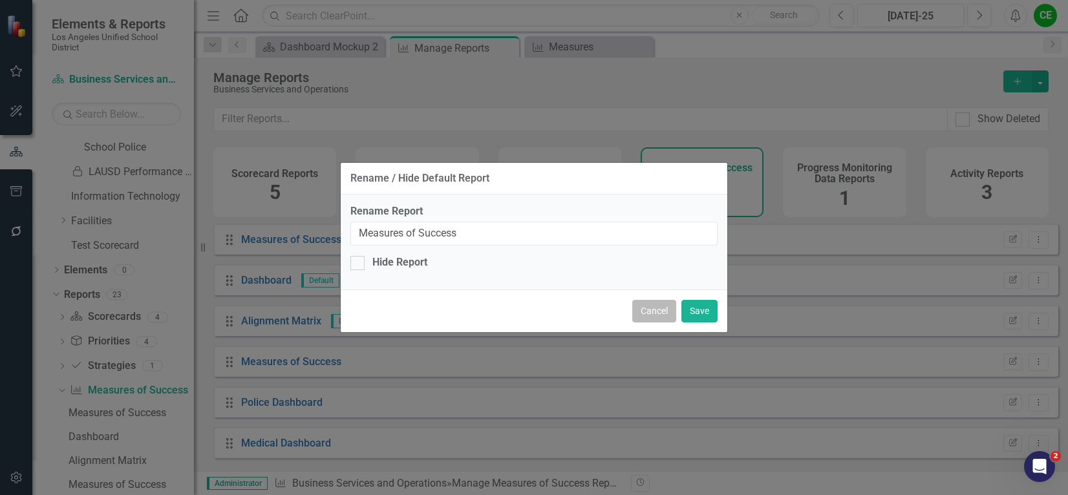
click at [656, 308] on button "Cancel" at bounding box center [654, 311] width 44 height 23
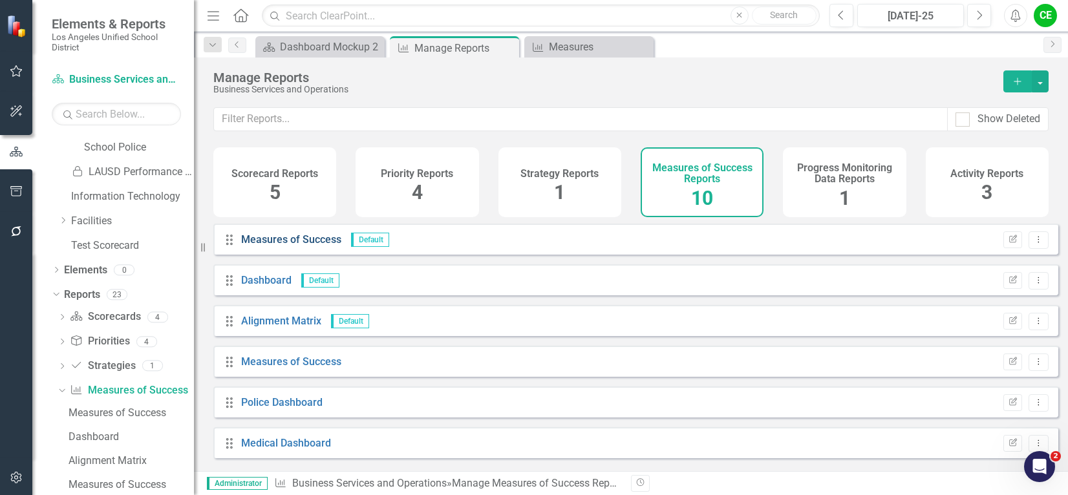
click at [298, 246] on link "Measures of Success" at bounding box center [291, 239] width 100 height 12
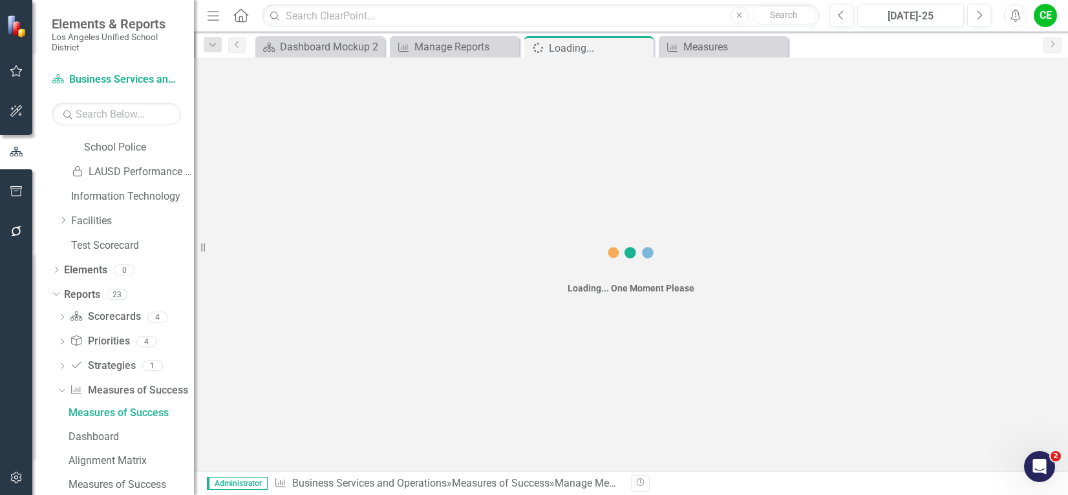
scroll to position [684, 0]
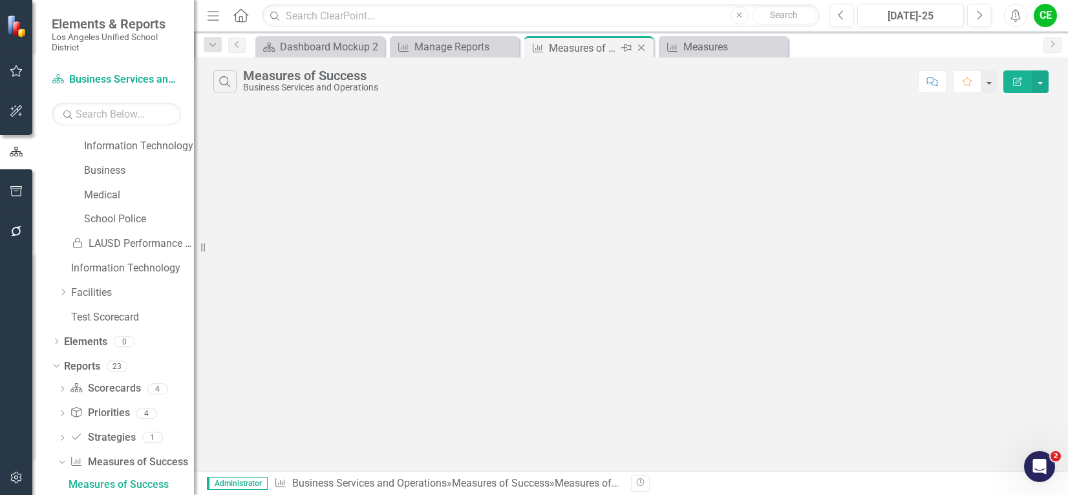
click at [641, 49] on icon "Close" at bounding box center [641, 48] width 13 height 10
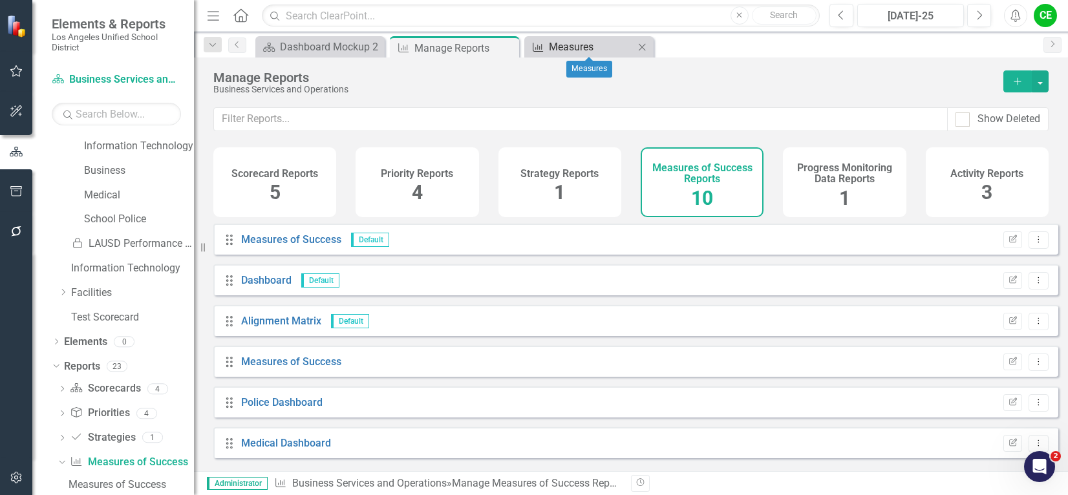
click at [591, 45] on div "Measures" at bounding box center [591, 47] width 85 height 16
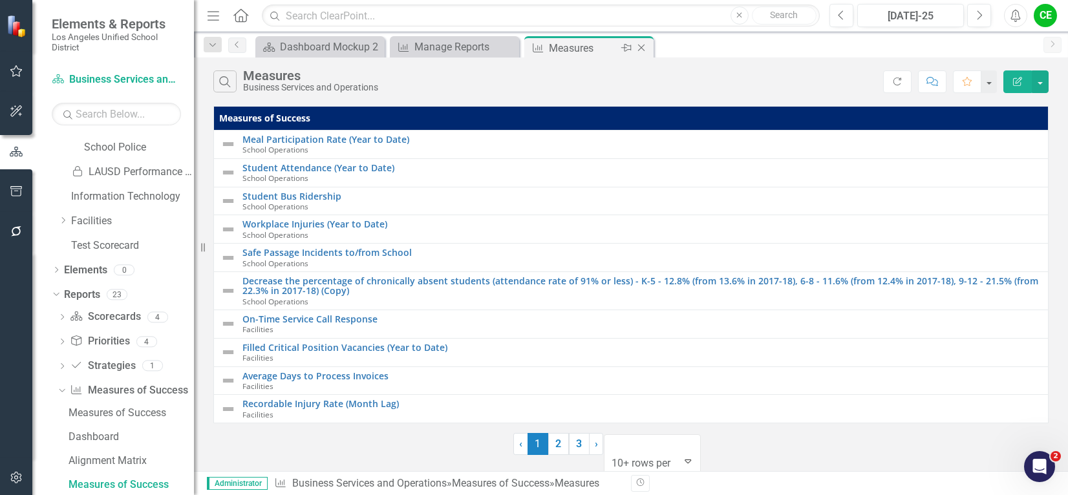
click at [641, 47] on icon "Close" at bounding box center [641, 48] width 13 height 10
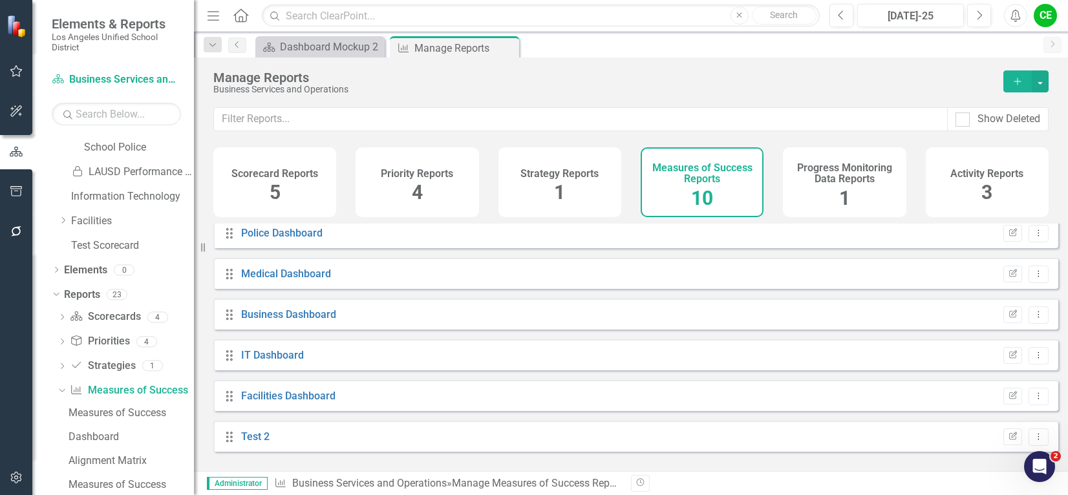
scroll to position [105, 0]
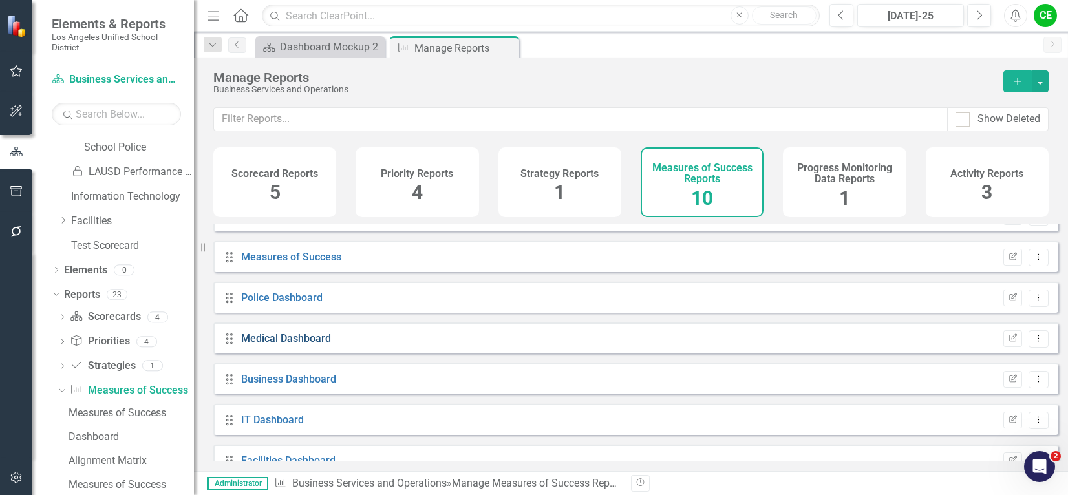
click at [280, 344] on link "Medical Dashboard" at bounding box center [286, 338] width 90 height 12
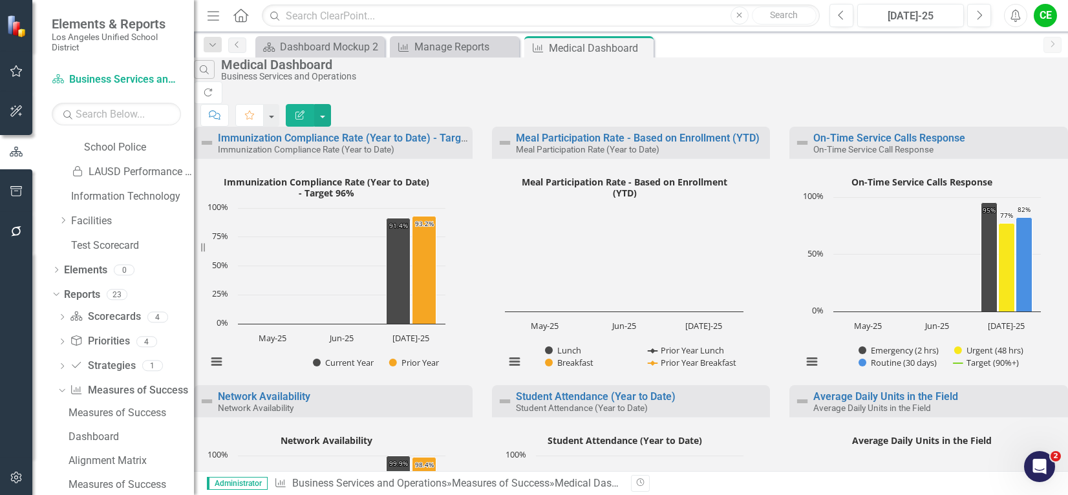
scroll to position [876, 0]
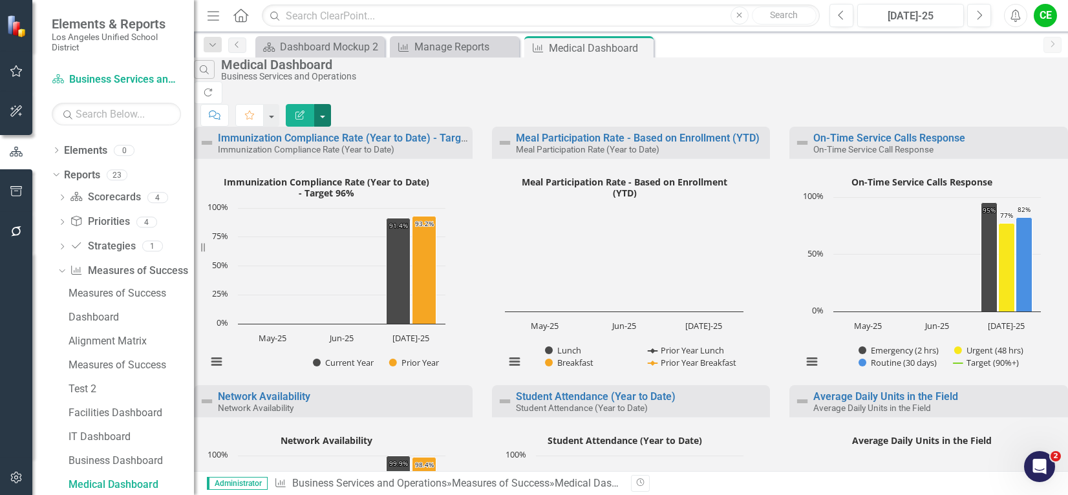
click at [331, 104] on button "button" at bounding box center [322, 115] width 17 height 23
click at [737, 45] on div "Scorecard Dashboard Mockup 2 Close Measures of Success Manage Reports Close Mea…" at bounding box center [645, 46] width 784 height 21
click at [456, 52] on div "Manage Reports" at bounding box center [456, 47] width 85 height 16
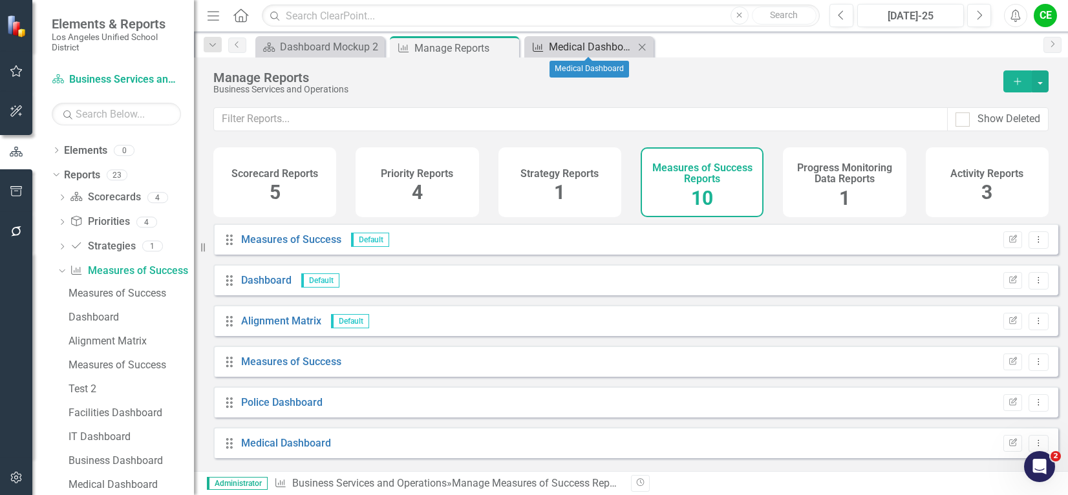
click at [582, 49] on div "Medical Dashboard" at bounding box center [591, 47] width 85 height 16
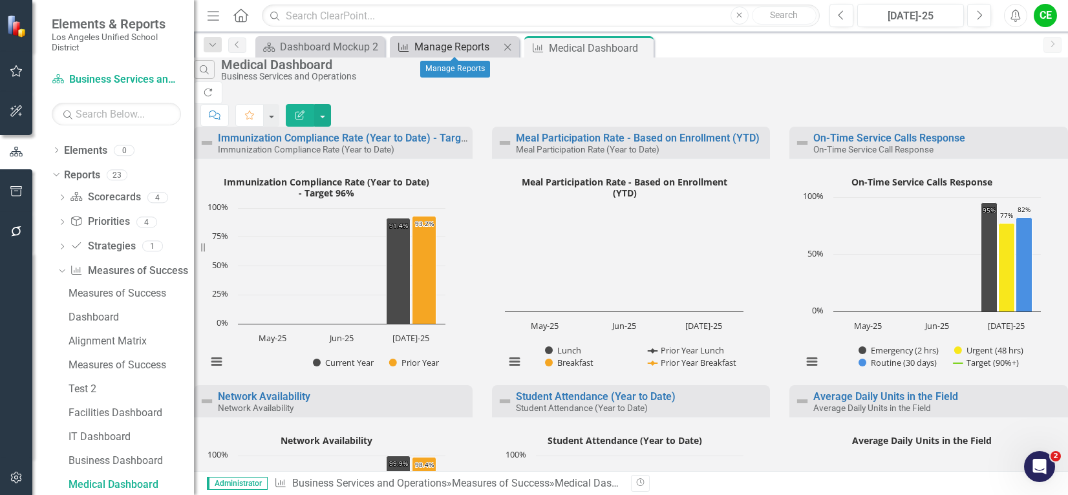
click at [469, 47] on div "Manage Reports" at bounding box center [456, 47] width 85 height 16
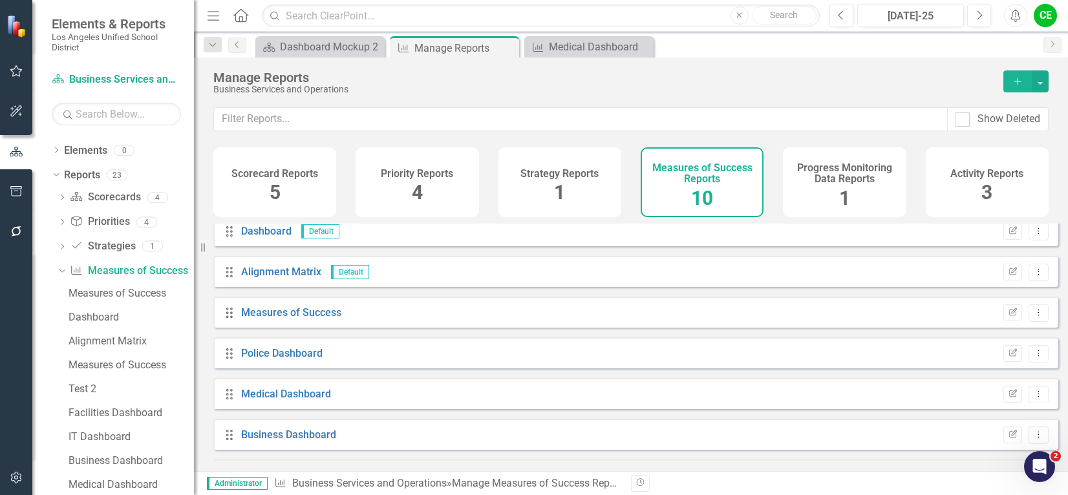
scroll to position [169, 0]
click at [1033, 278] on icon "Dropdown Menu" at bounding box center [1038, 273] width 11 height 8
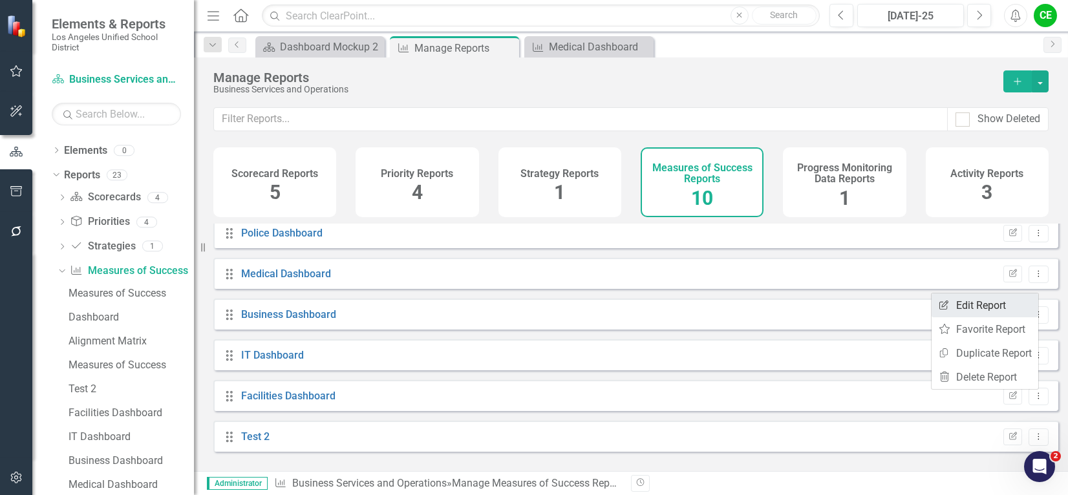
click at [997, 304] on link "Edit Report Edit Report" at bounding box center [984, 305] width 107 height 24
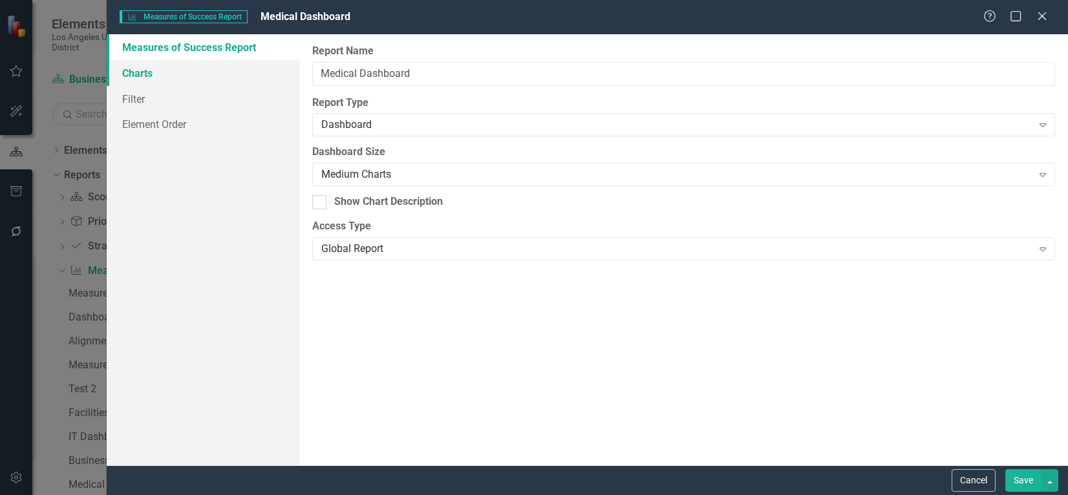
click at [143, 76] on link "Charts" at bounding box center [203, 73] width 192 height 26
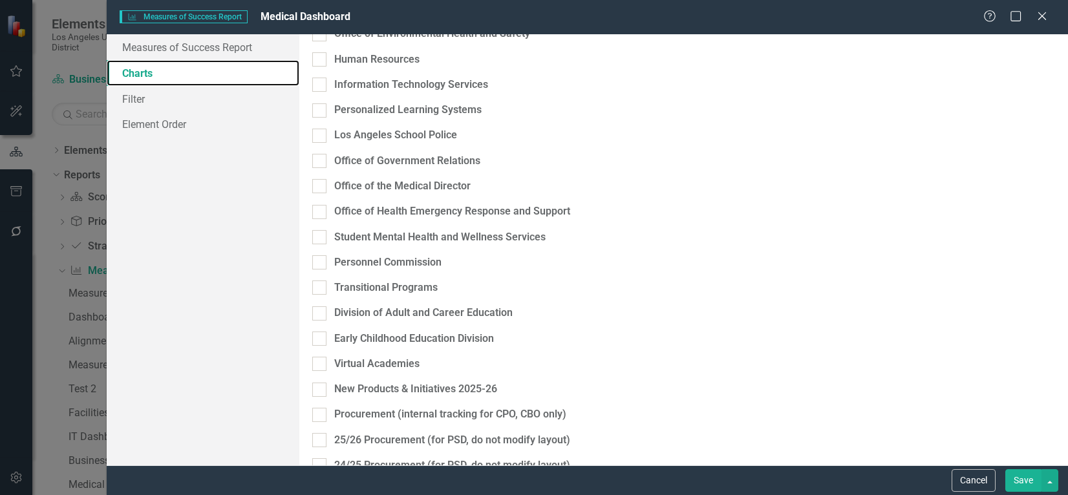
scroll to position [1680, 0]
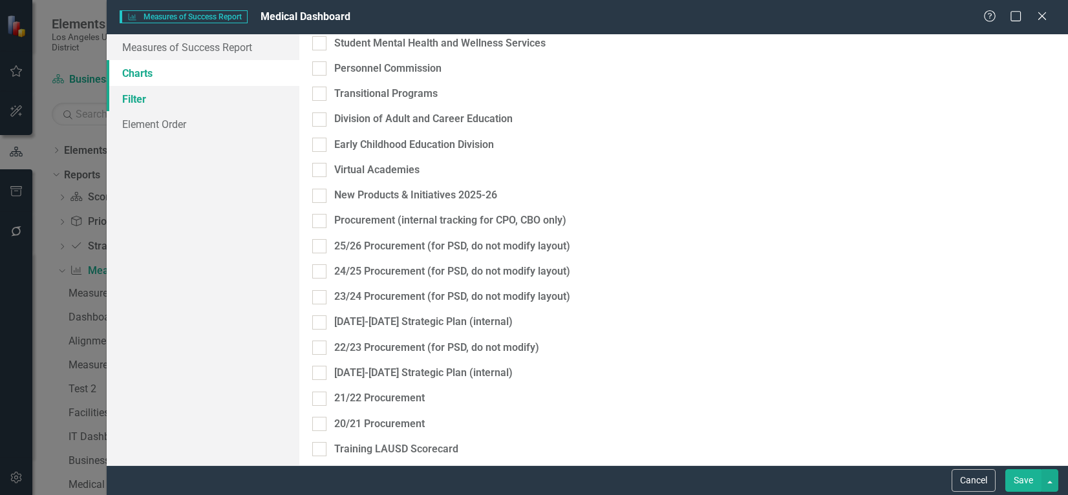
click at [135, 96] on link "Filter" at bounding box center [203, 99] width 192 height 26
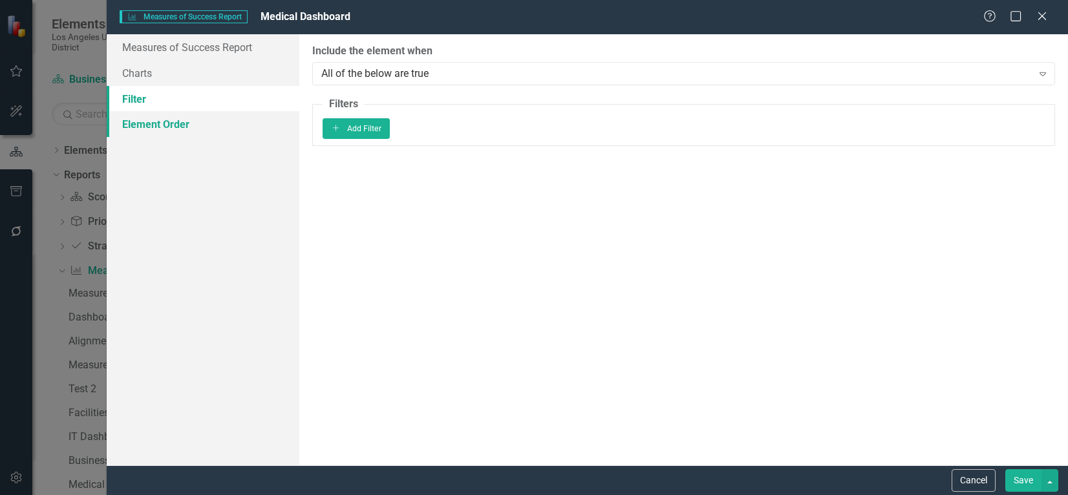
click at [145, 129] on link "Element Order" at bounding box center [203, 124] width 192 height 26
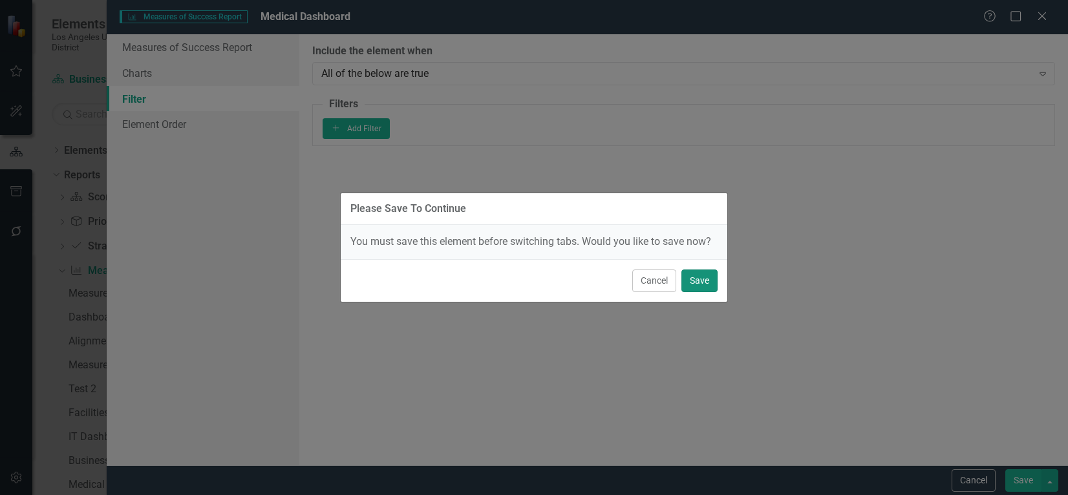
click at [702, 277] on button "Save" at bounding box center [699, 280] width 36 height 23
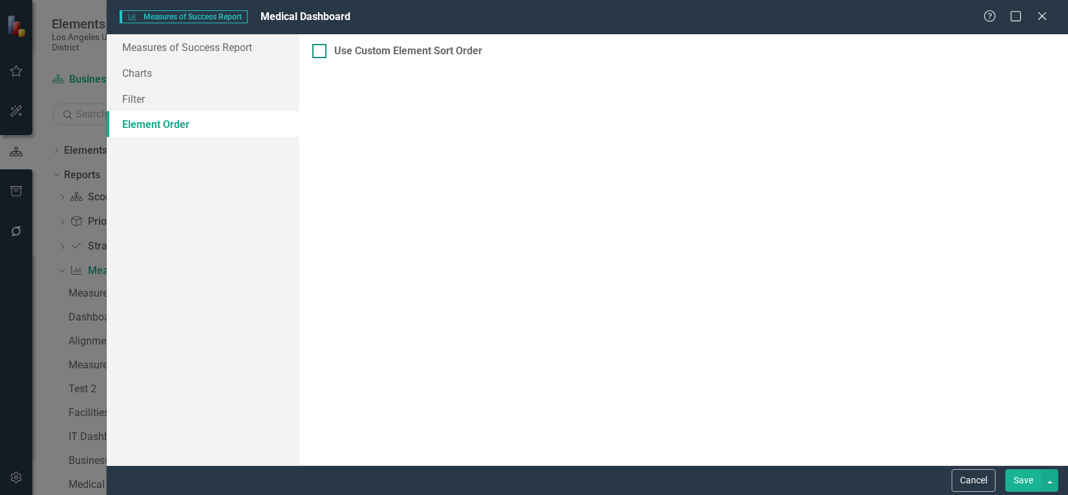
click at [322, 52] on div at bounding box center [319, 51] width 14 height 14
click at [321, 52] on input "Use Custom Element Sort Order" at bounding box center [316, 48] width 8 height 8
checkbox input "true"
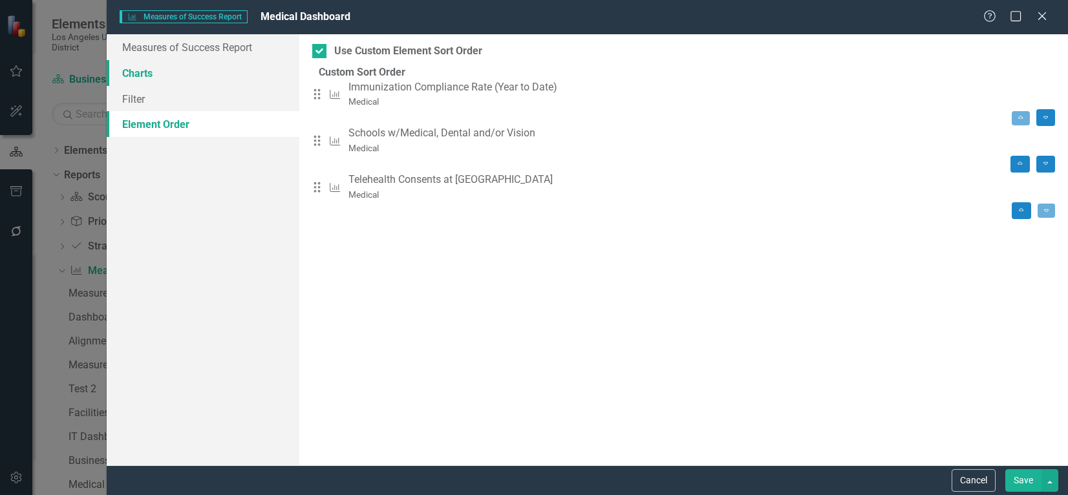
click at [142, 75] on link "Charts" at bounding box center [203, 73] width 192 height 26
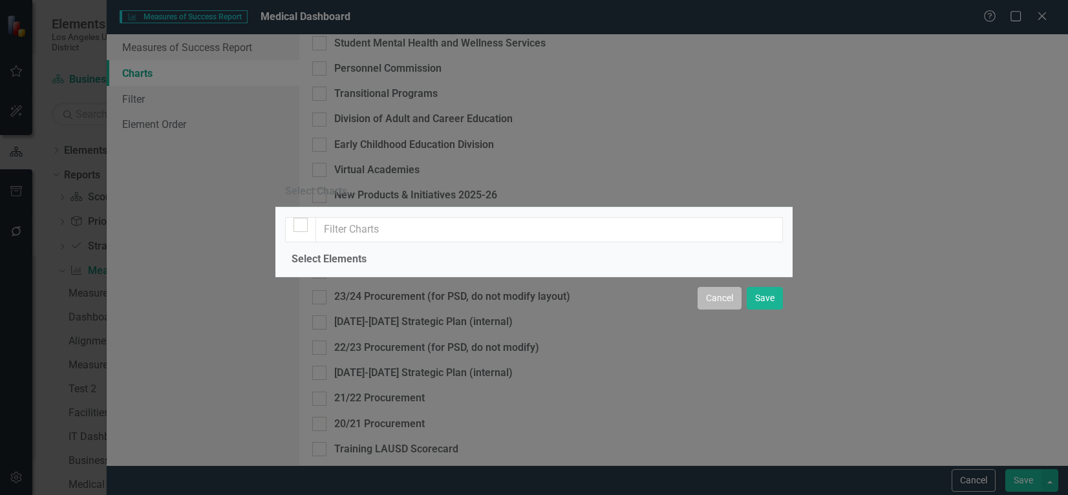
click at [717, 310] on button "Cancel" at bounding box center [719, 298] width 44 height 23
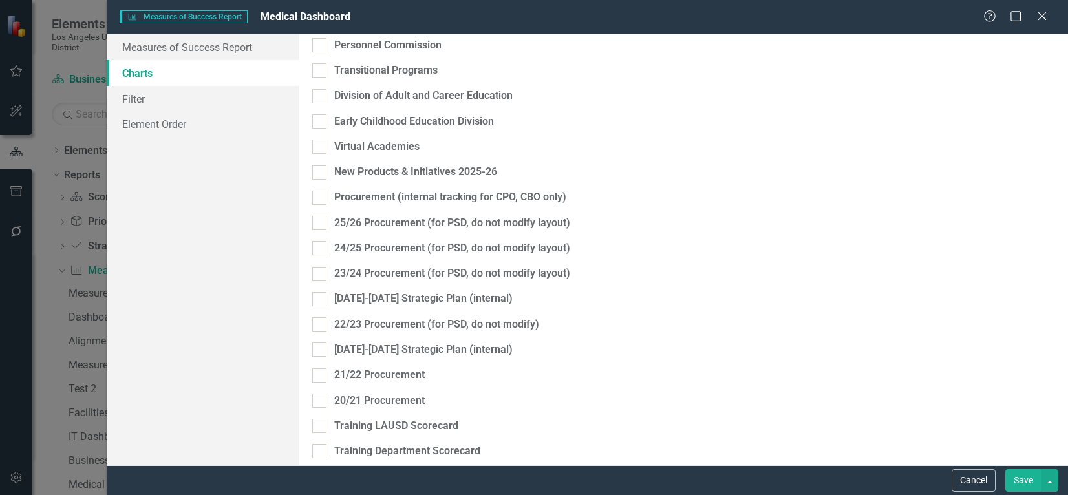
scroll to position [1639, 0]
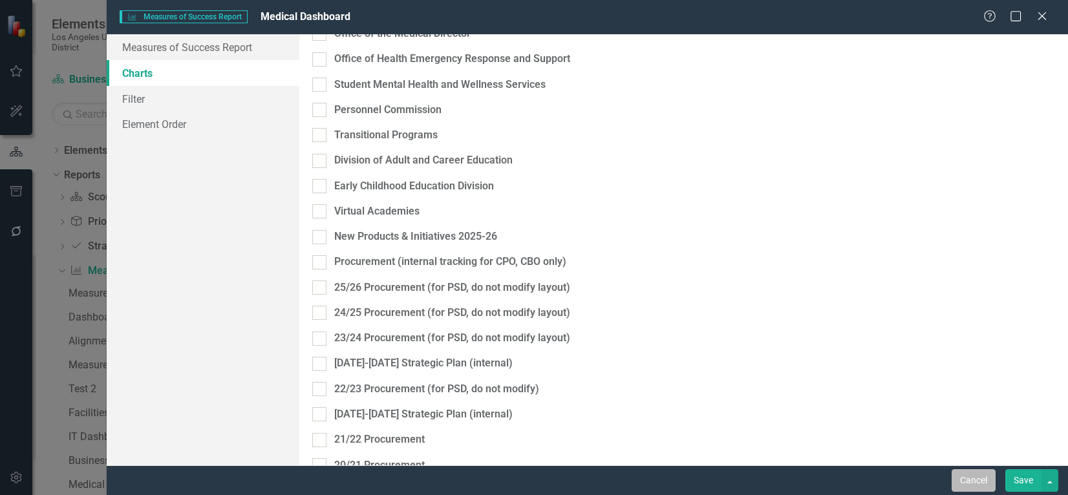
click at [980, 481] on button "Cancel" at bounding box center [973, 480] width 44 height 23
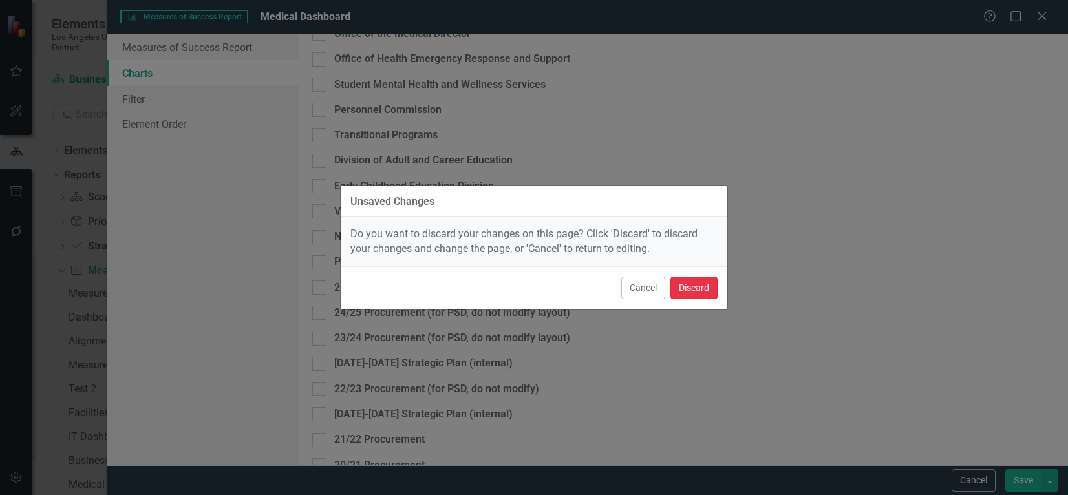
click at [704, 282] on button "Discard" at bounding box center [693, 288] width 47 height 23
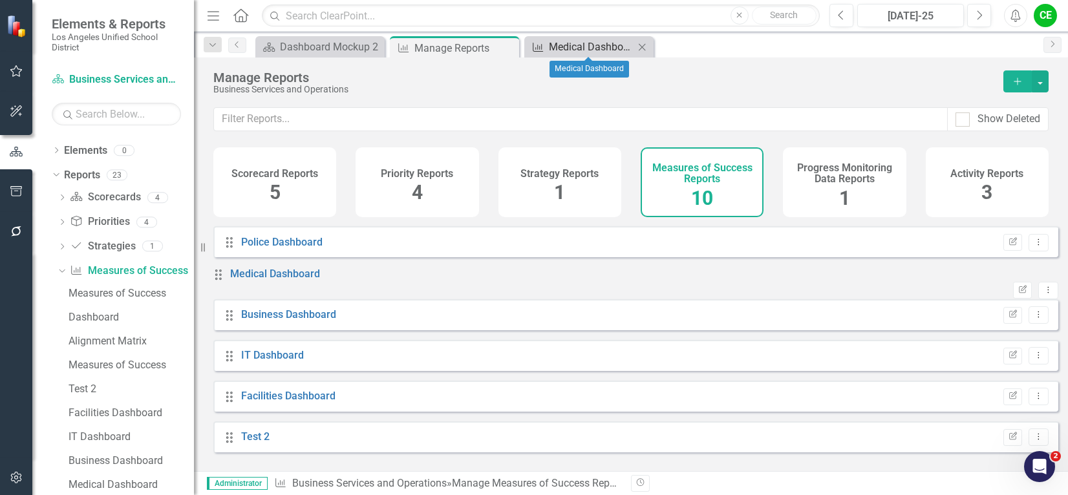
click at [617, 47] on div "Medical Dashboard" at bounding box center [591, 47] width 85 height 16
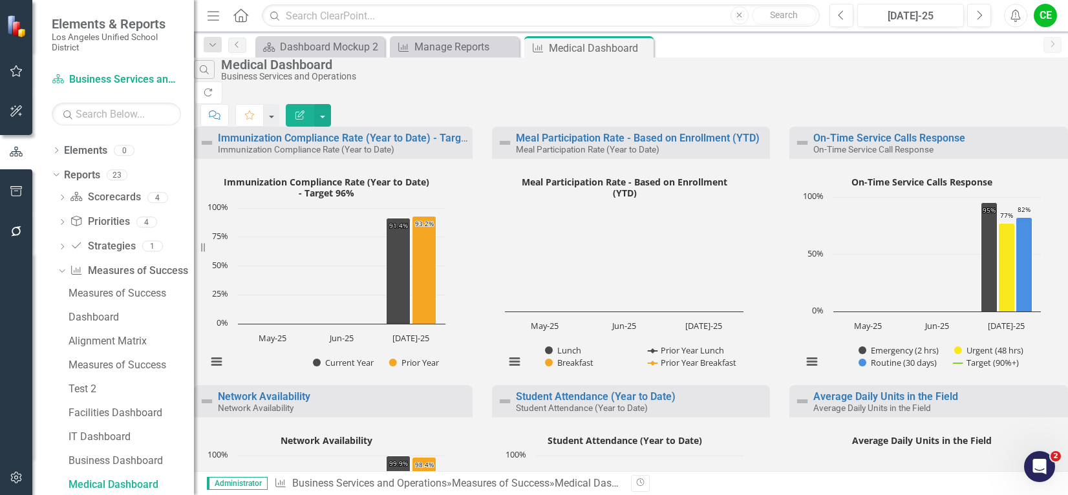
scroll to position [775, 0]
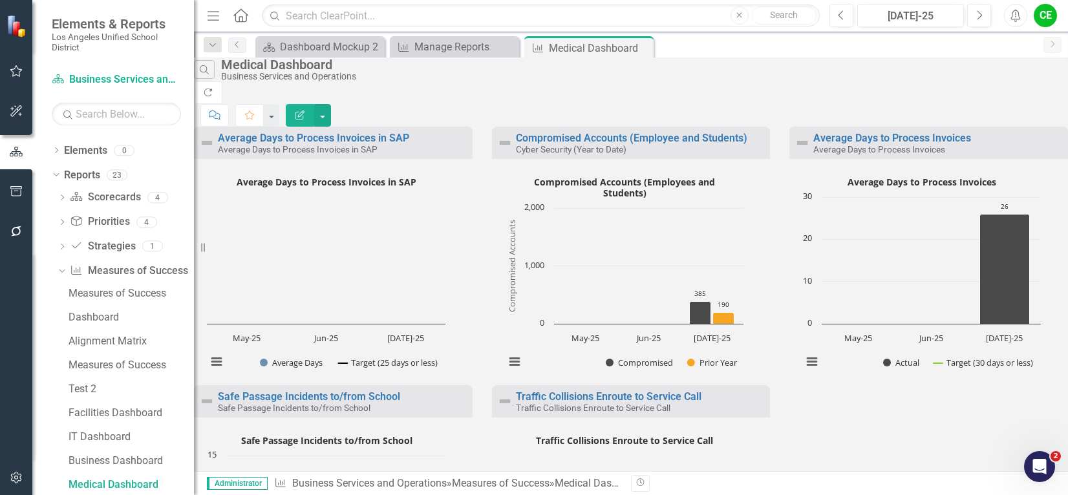
scroll to position [0, 0]
